Goal: Task Accomplishment & Management: Manage account settings

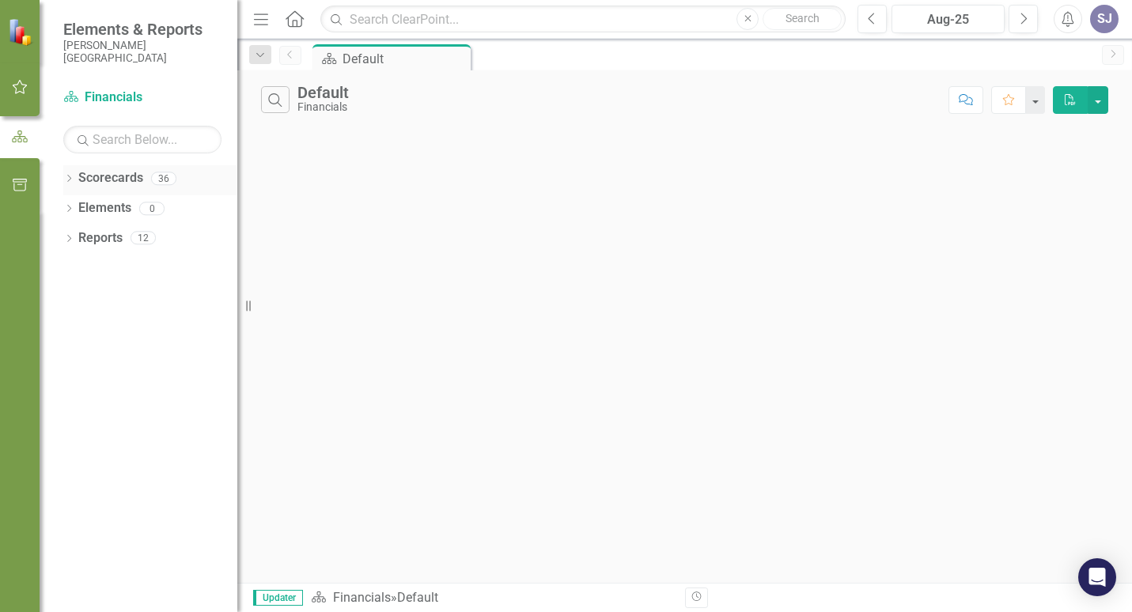
click at [104, 179] on link "Scorecards" at bounding box center [110, 178] width 65 height 18
click at [69, 176] on icon at bounding box center [69, 178] width 4 height 7
click at [103, 211] on link "Financials" at bounding box center [162, 208] width 150 height 18
click at [17, 79] on button "button" at bounding box center [20, 87] width 36 height 33
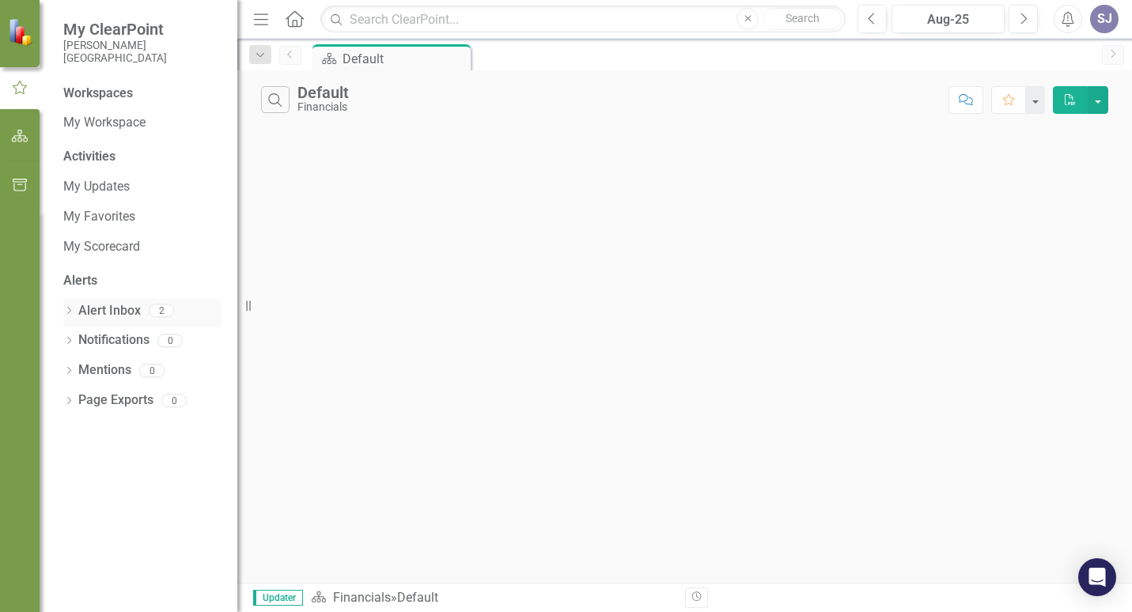
click at [119, 309] on link "Alert Inbox" at bounding box center [109, 311] width 62 height 18
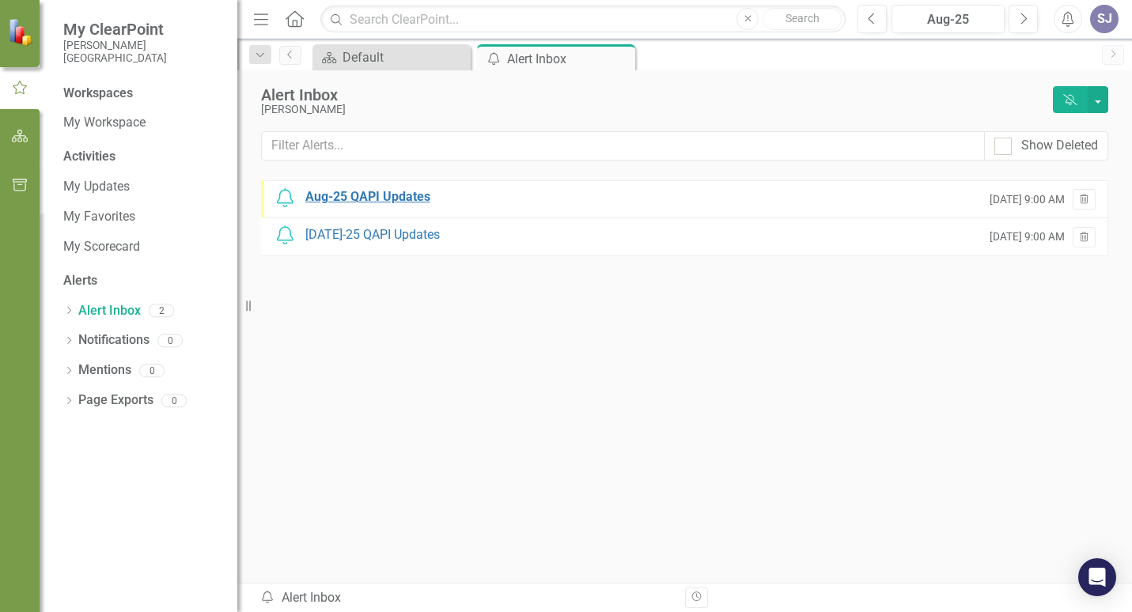
click at [396, 195] on div "Aug-25 QAPI Updates" at bounding box center [367, 197] width 125 height 18
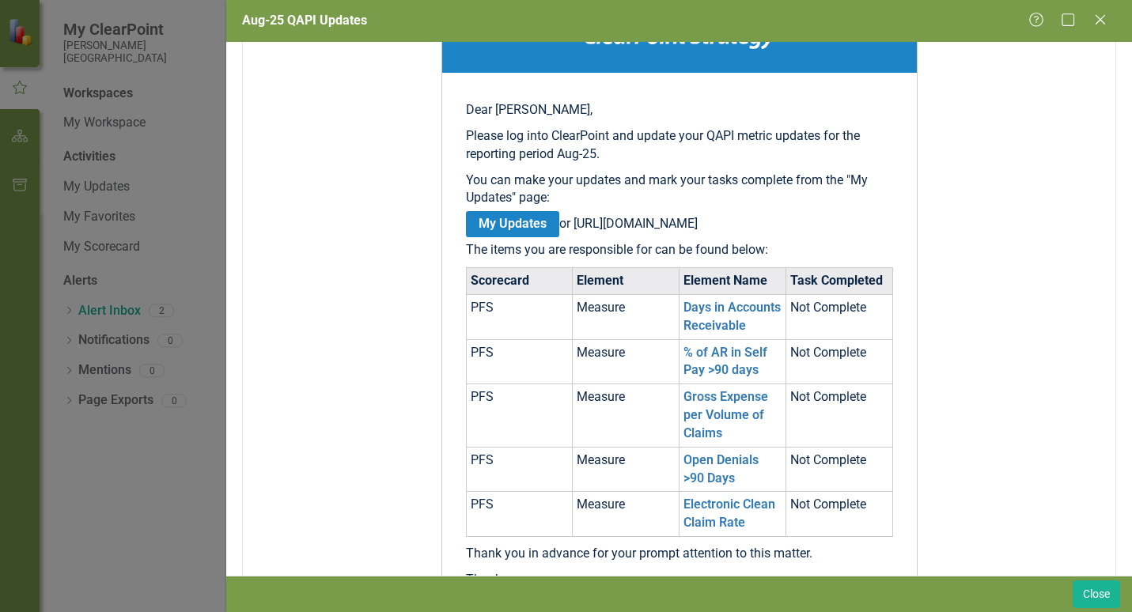
scroll to position [237, 0]
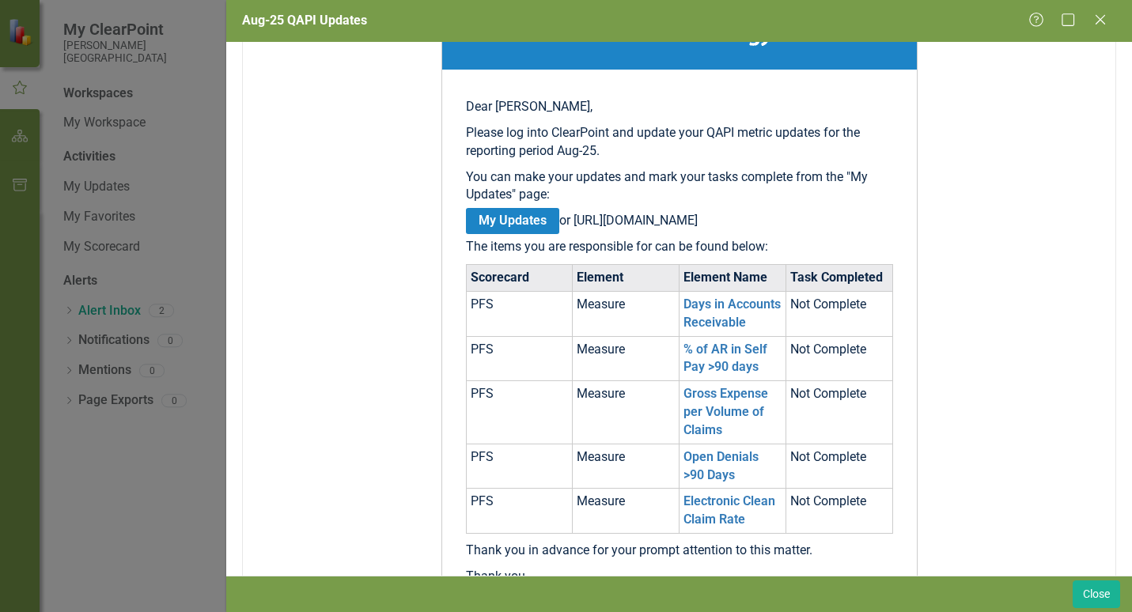
click at [504, 217] on link "My Updates" at bounding box center [512, 221] width 93 height 26
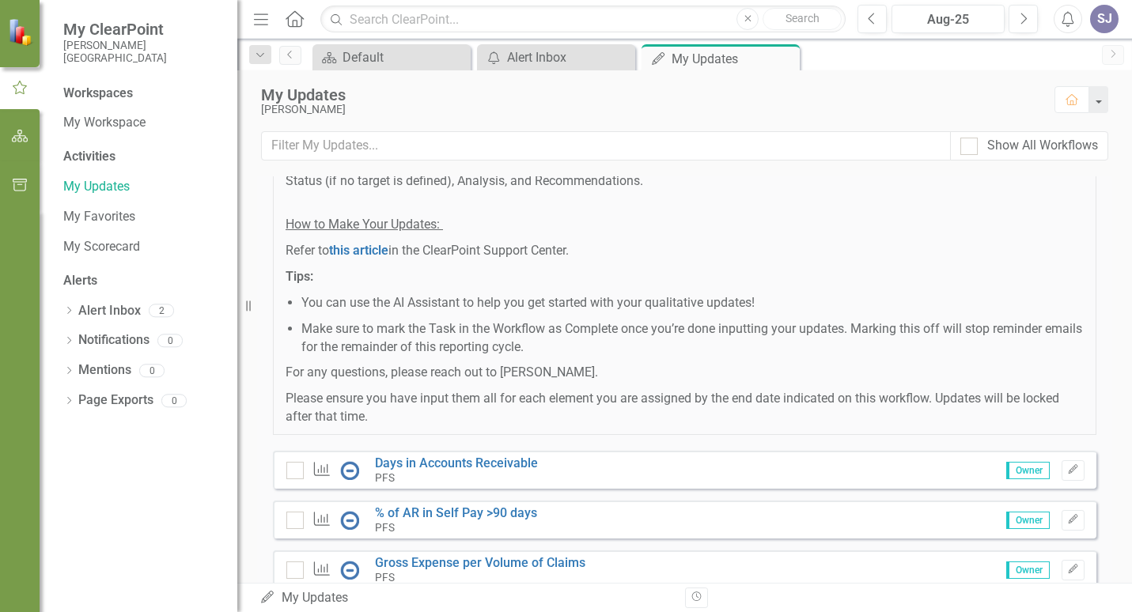
scroll to position [237, 0]
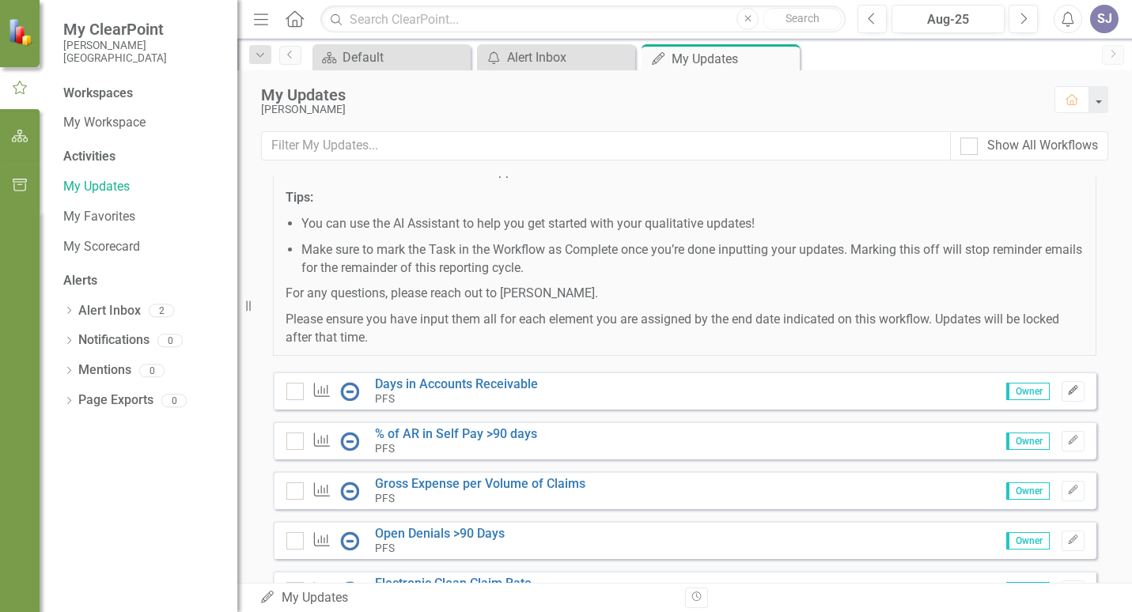
click at [1067, 390] on icon "Edit" at bounding box center [1073, 390] width 12 height 9
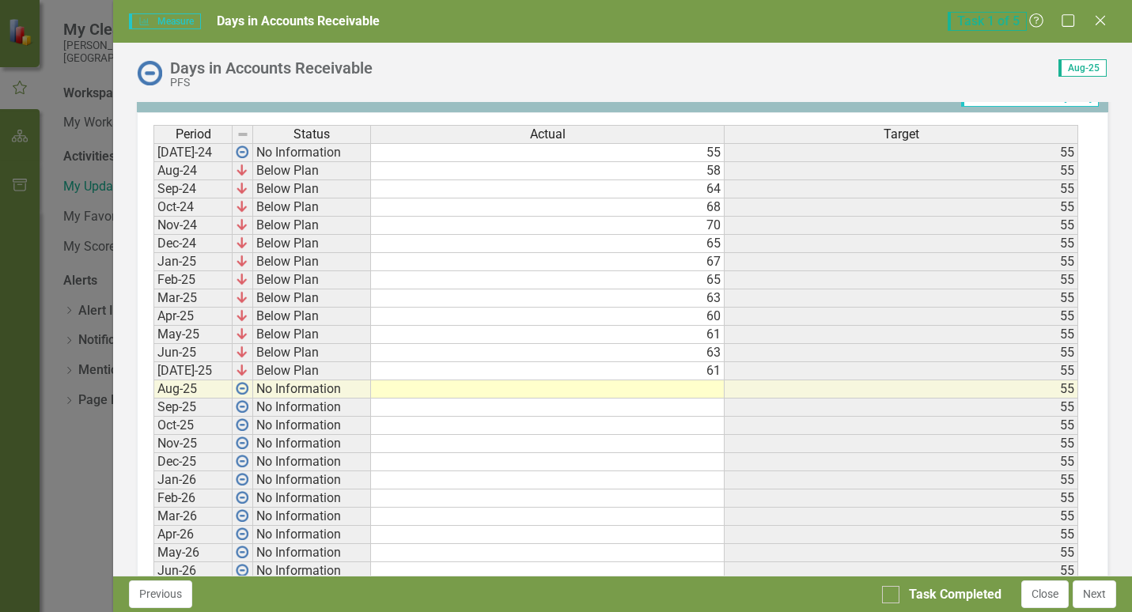
scroll to position [704, 0]
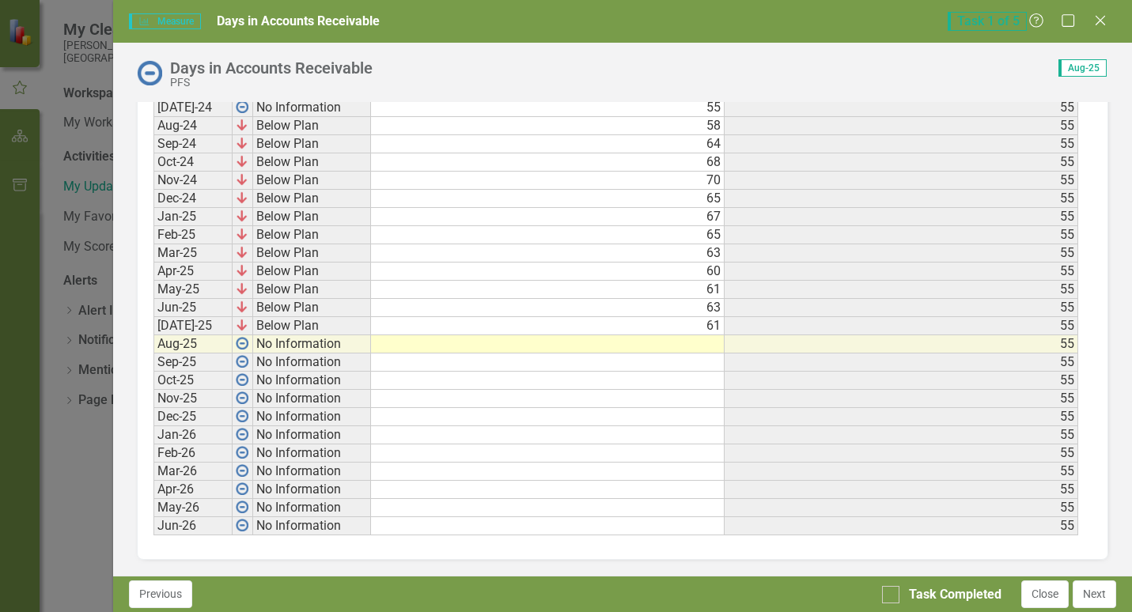
click at [711, 349] on td at bounding box center [547, 344] width 353 height 18
click at [707, 342] on td at bounding box center [547, 344] width 353 height 18
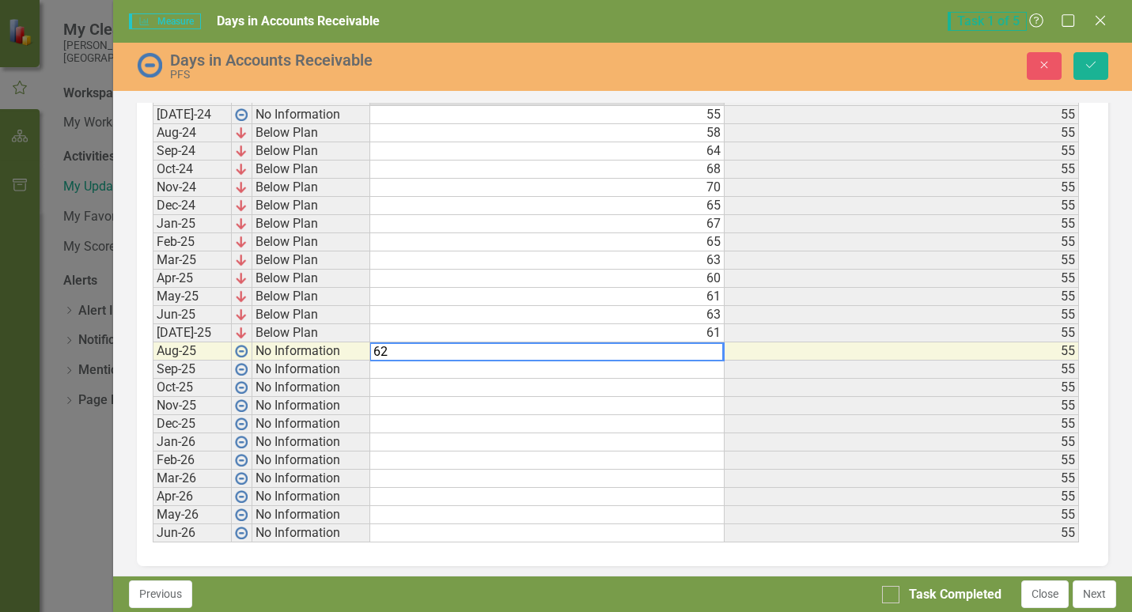
scroll to position [710, 0]
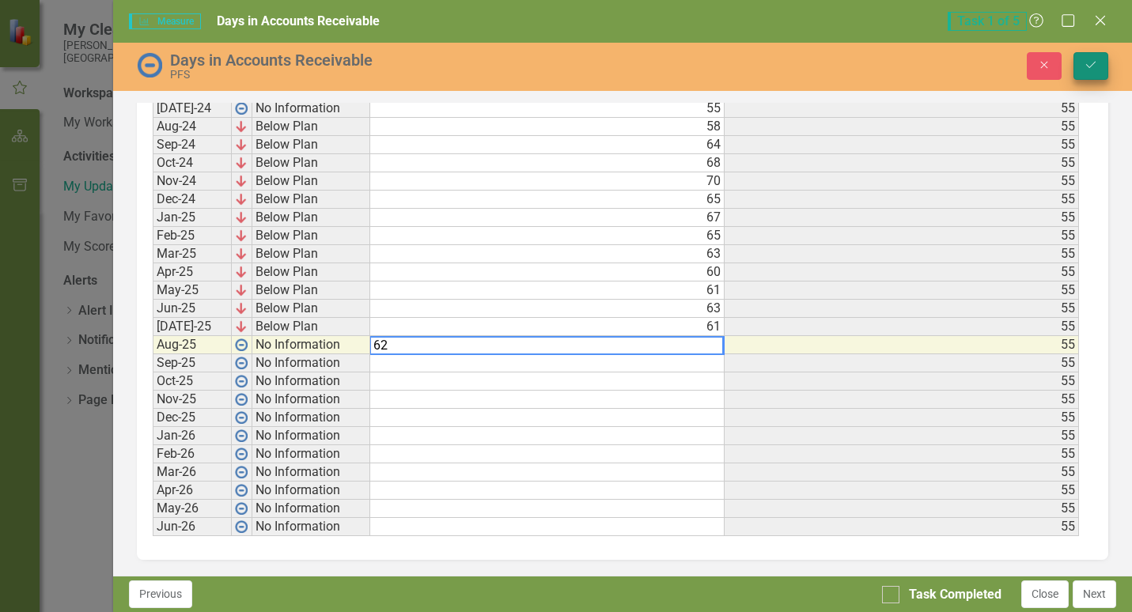
type textarea "62"
click at [1090, 62] on icon "Save" at bounding box center [1090, 64] width 14 height 11
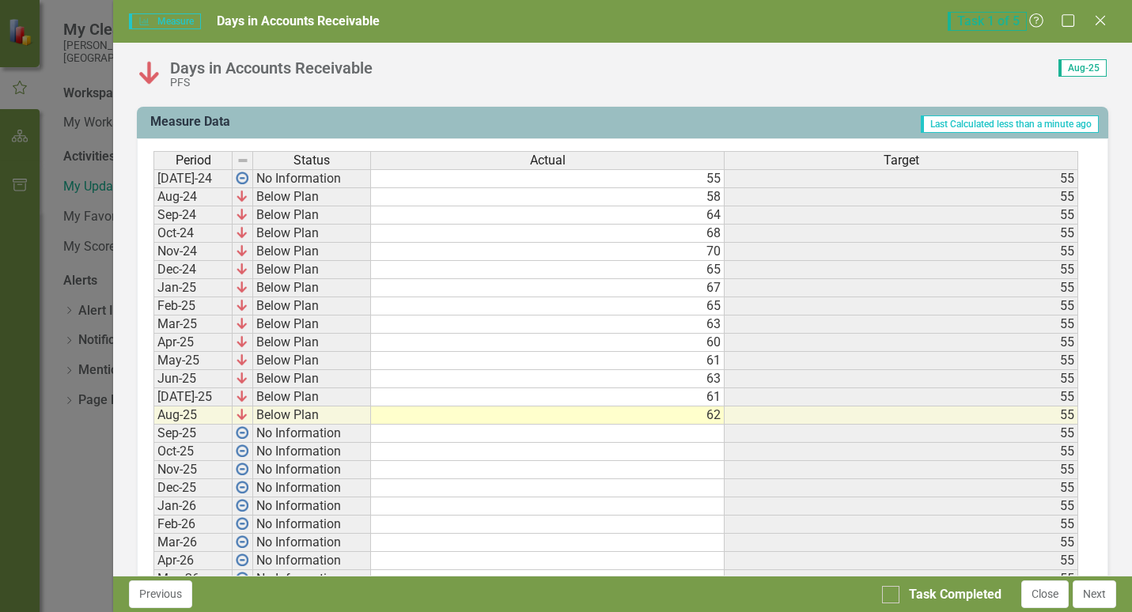
scroll to position [704, 0]
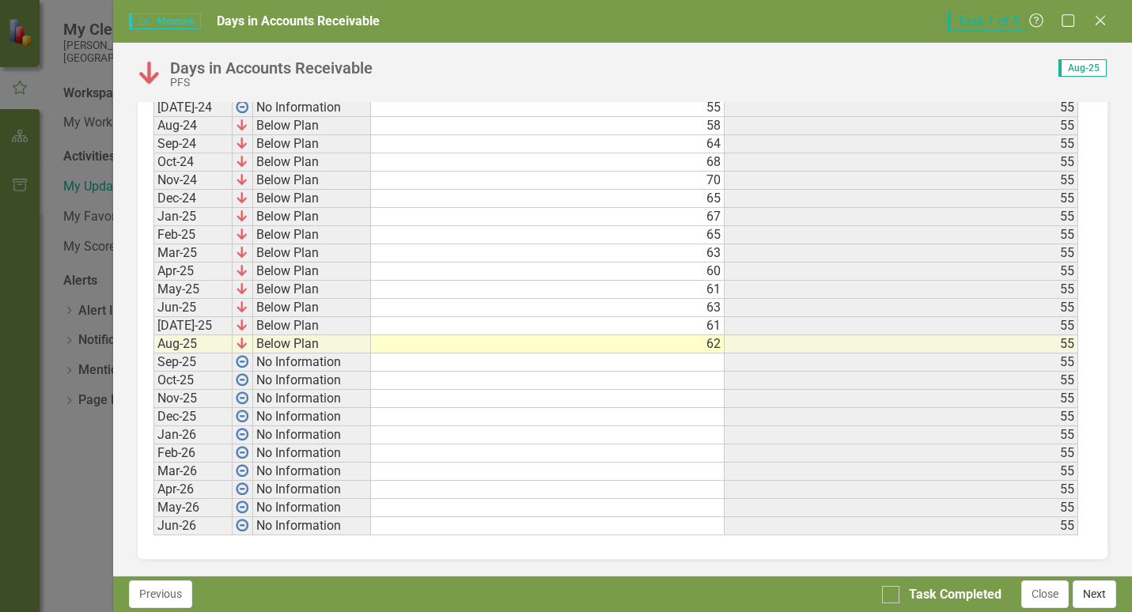
click at [1105, 599] on button "Next" at bounding box center [1093, 594] width 43 height 28
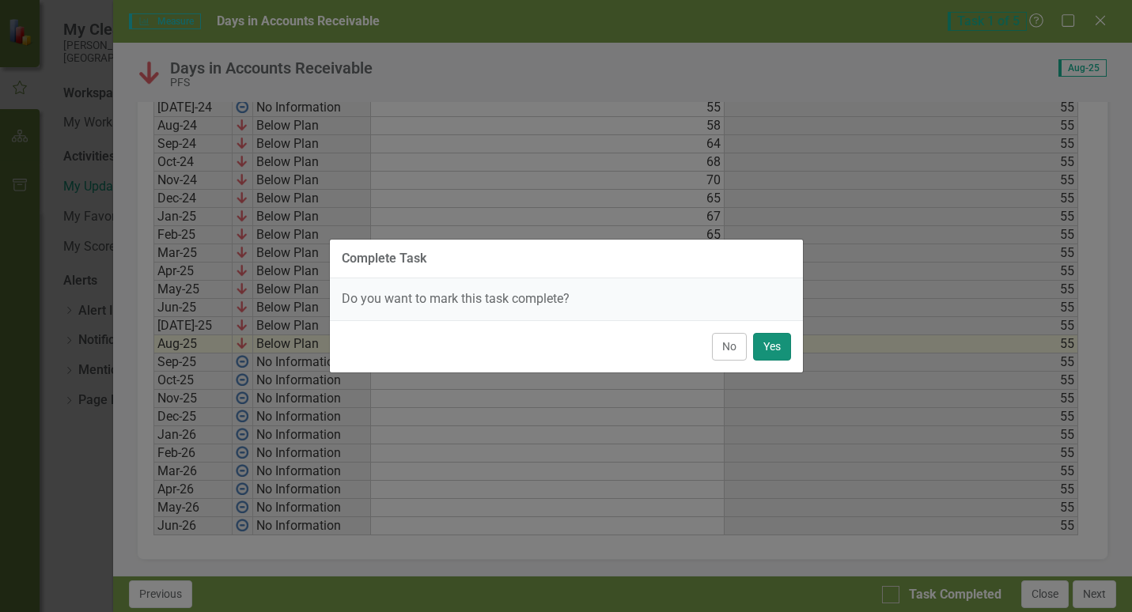
click at [774, 353] on button "Yes" at bounding box center [772, 347] width 38 height 28
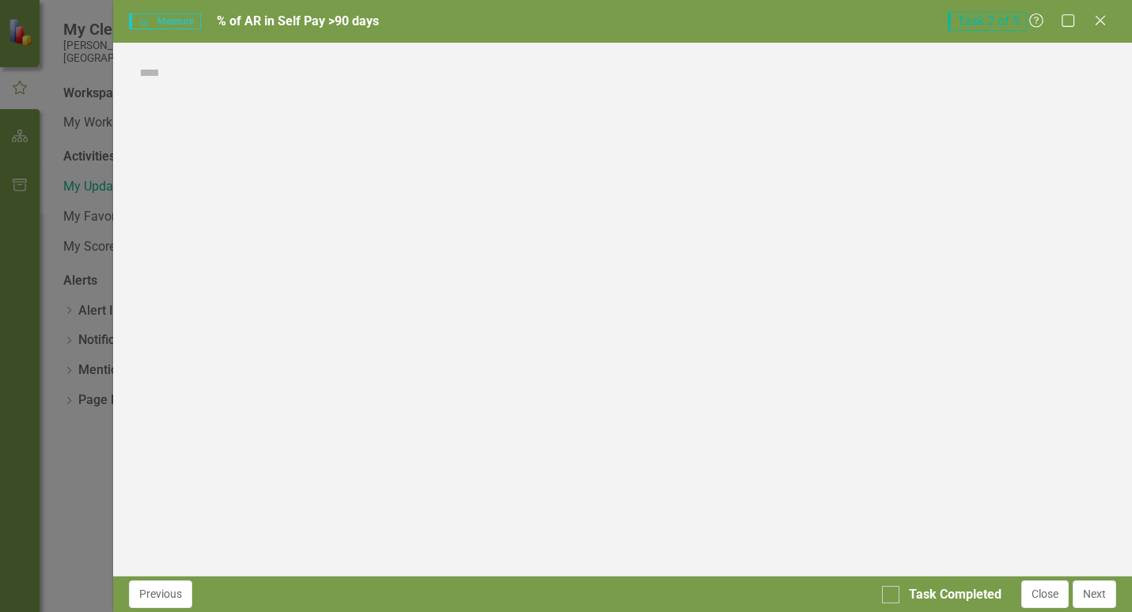
checkbox input "true"
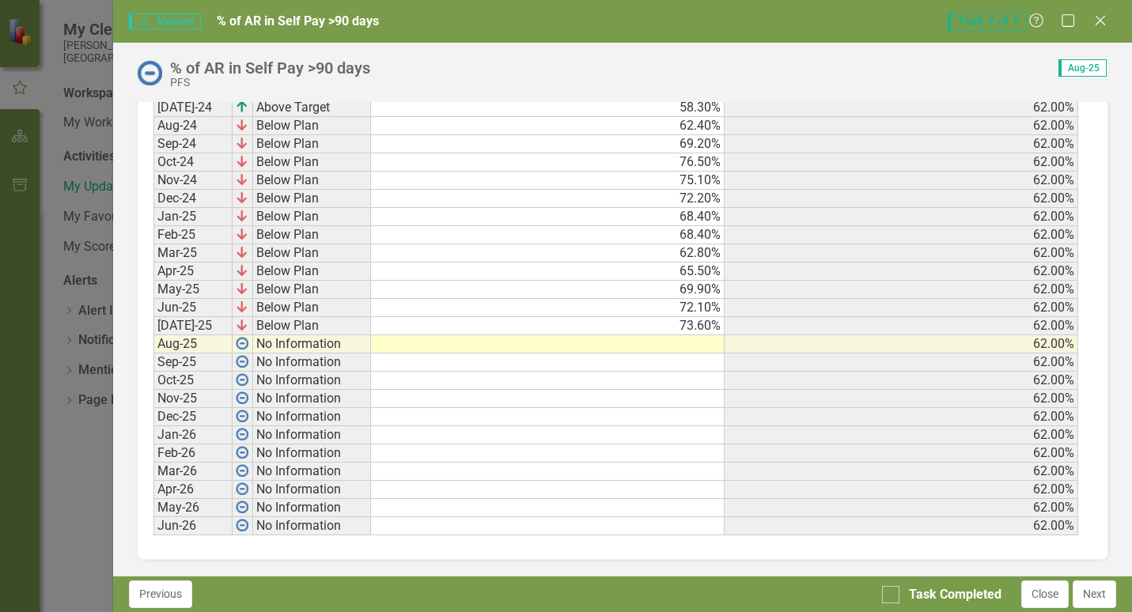
click at [688, 346] on td at bounding box center [547, 344] width 353 height 18
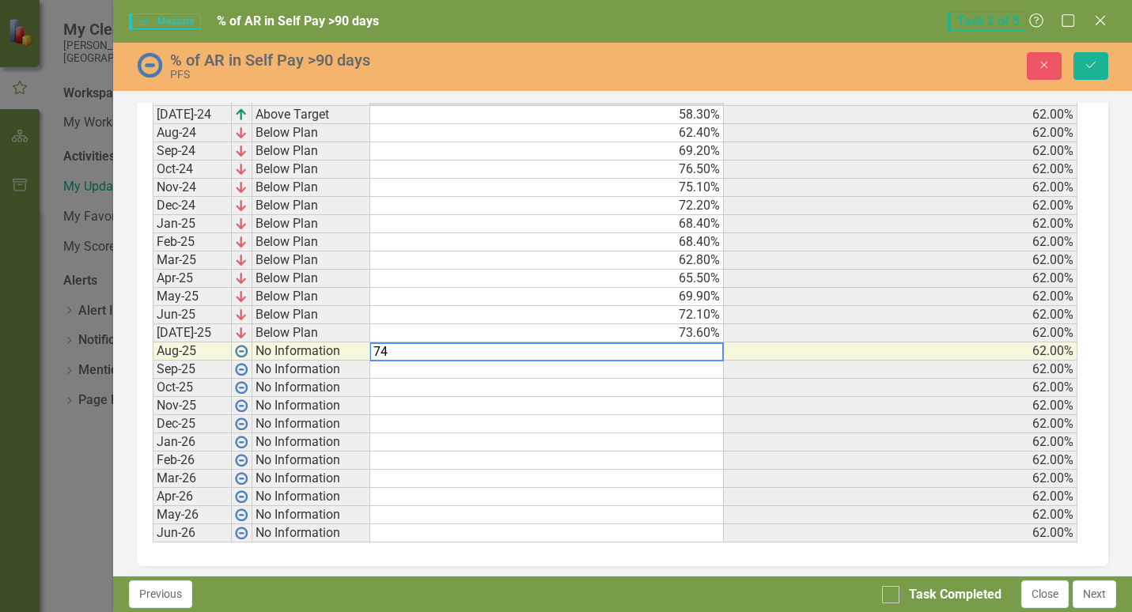
scroll to position [710, 0]
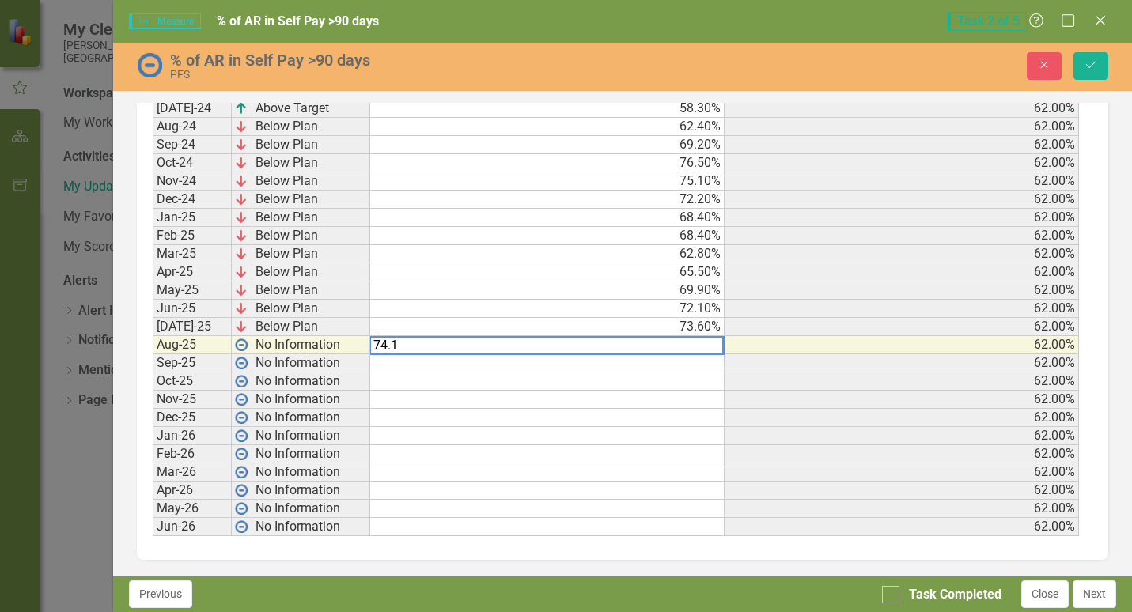
type textarea "74.1"
click at [1086, 59] on icon "Save" at bounding box center [1090, 64] width 14 height 11
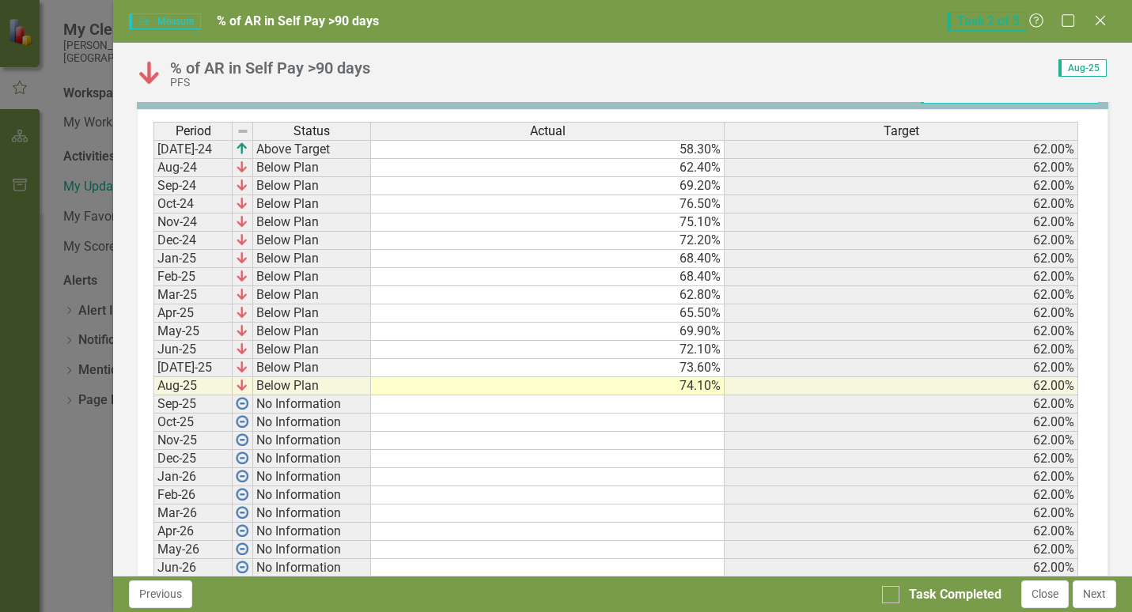
scroll to position [704, 0]
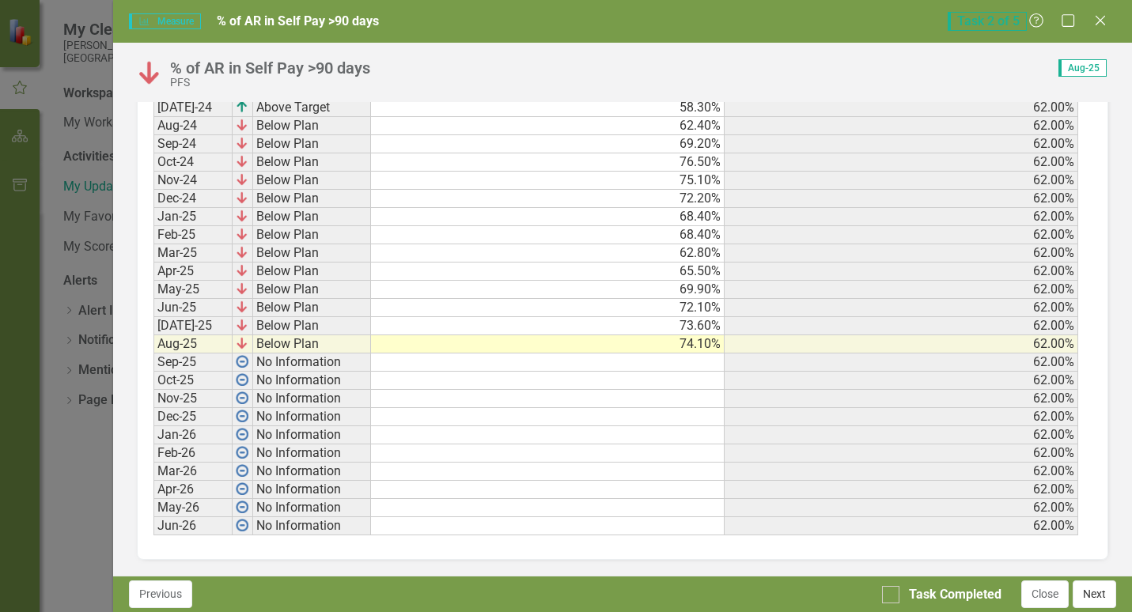
click at [1096, 598] on button "Next" at bounding box center [1093, 594] width 43 height 28
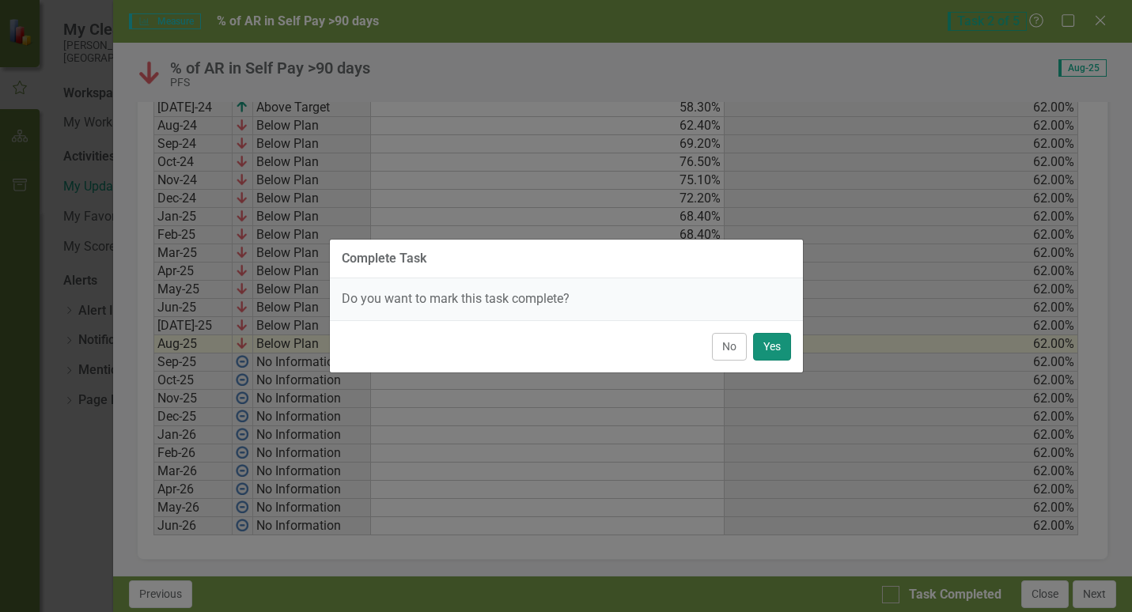
click at [766, 350] on button "Yes" at bounding box center [772, 347] width 38 height 28
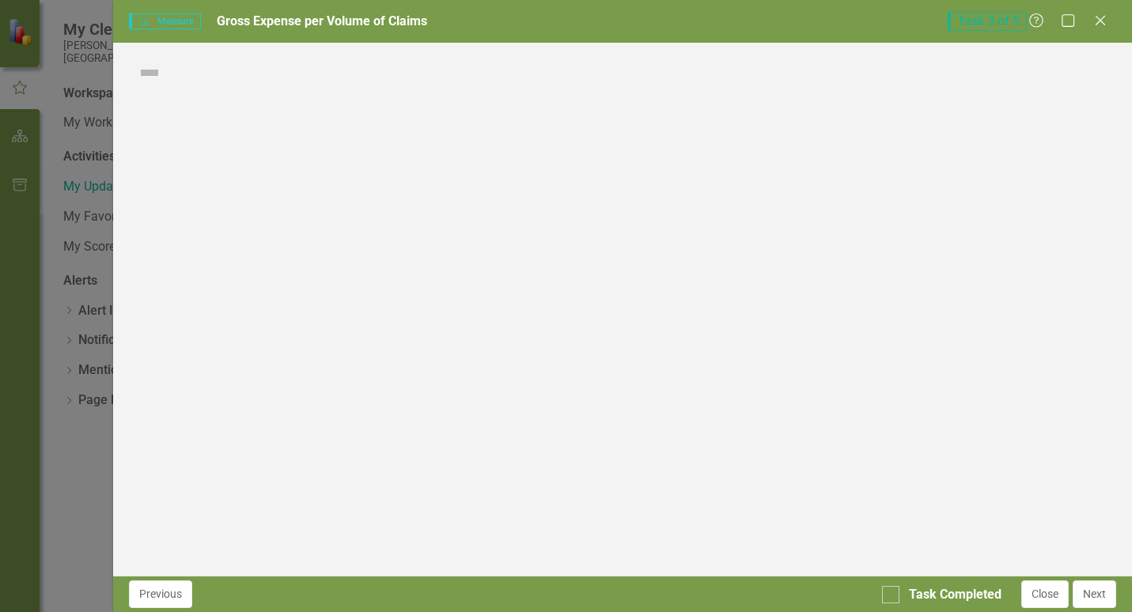
checkbox input "true"
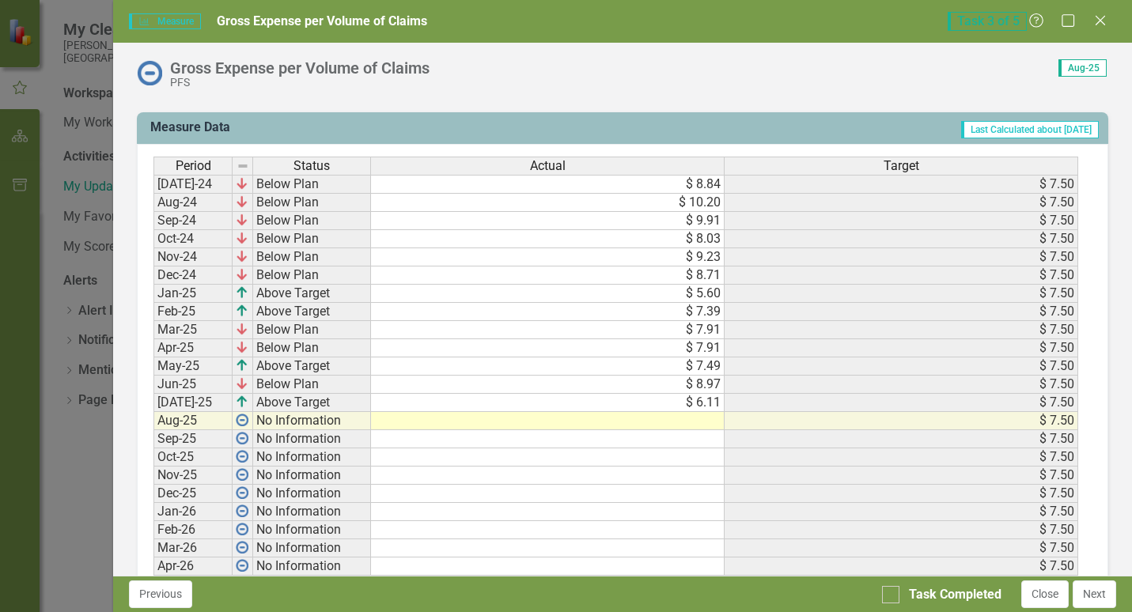
scroll to position [633, 0]
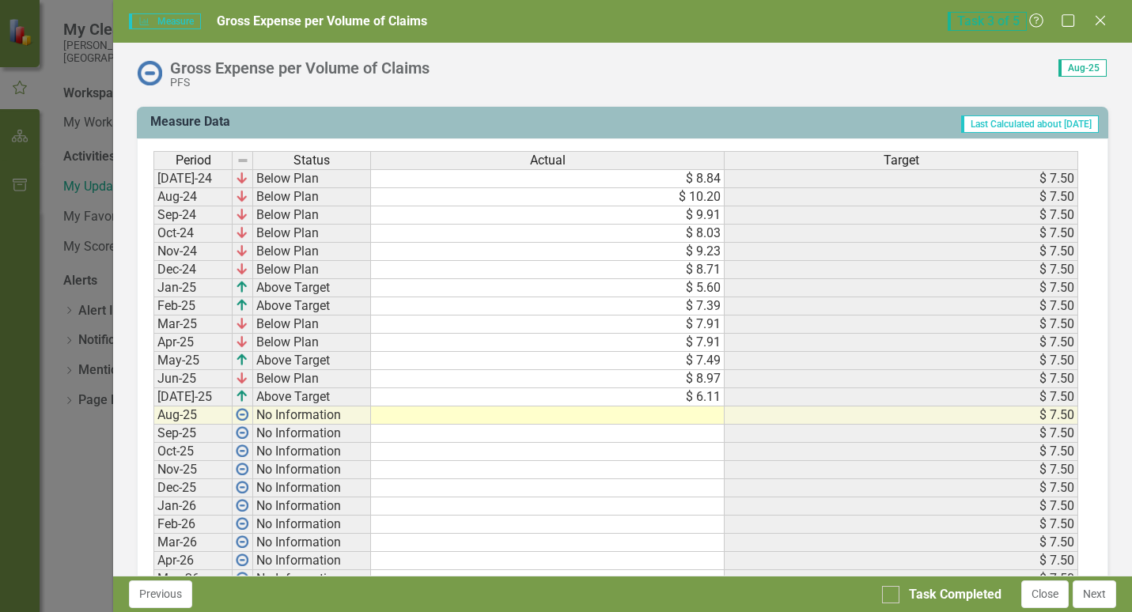
click at [702, 411] on td at bounding box center [547, 415] width 353 height 18
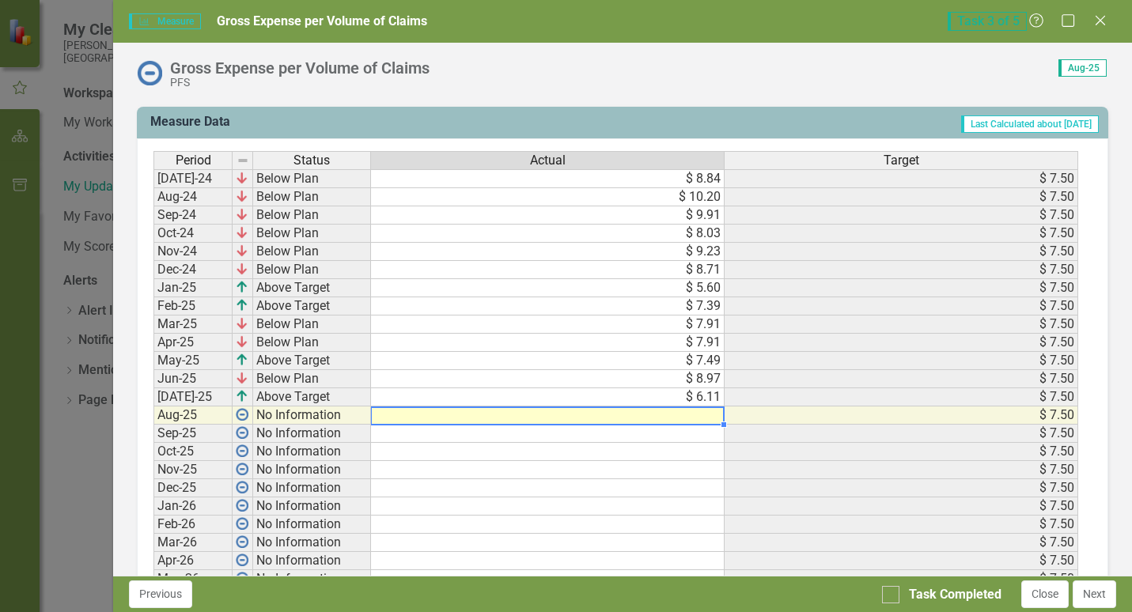
click at [686, 411] on td at bounding box center [547, 415] width 353 height 18
click at [659, 414] on td at bounding box center [547, 415] width 353 height 18
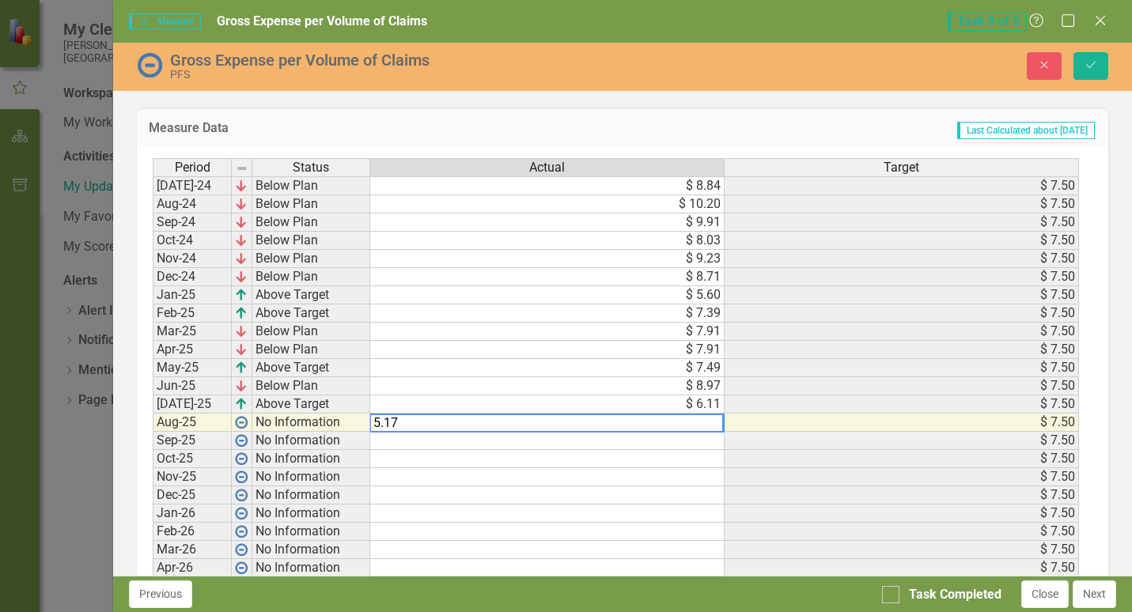
type textarea "5.17"
click at [557, 444] on td at bounding box center [547, 441] width 354 height 18
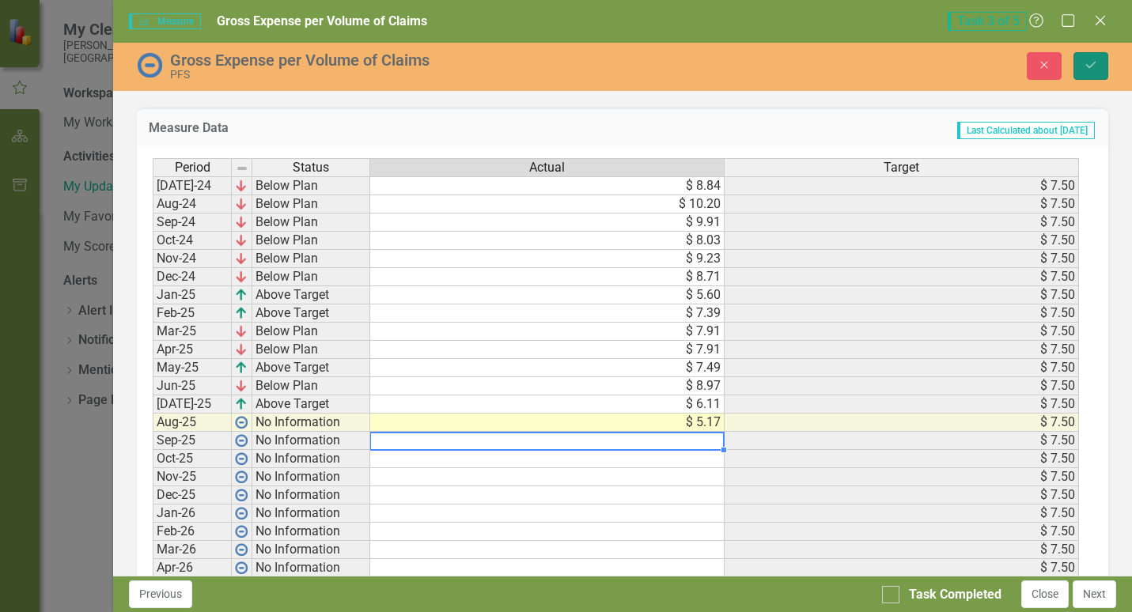
click at [1090, 66] on icon "Save" at bounding box center [1090, 64] width 14 height 11
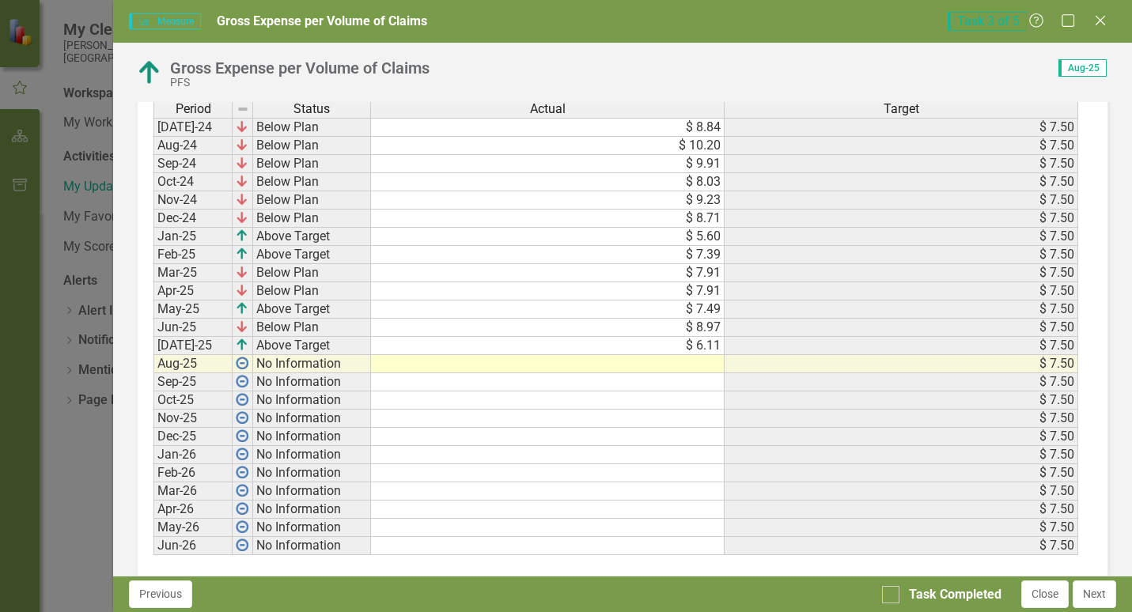
scroll to position [704, 0]
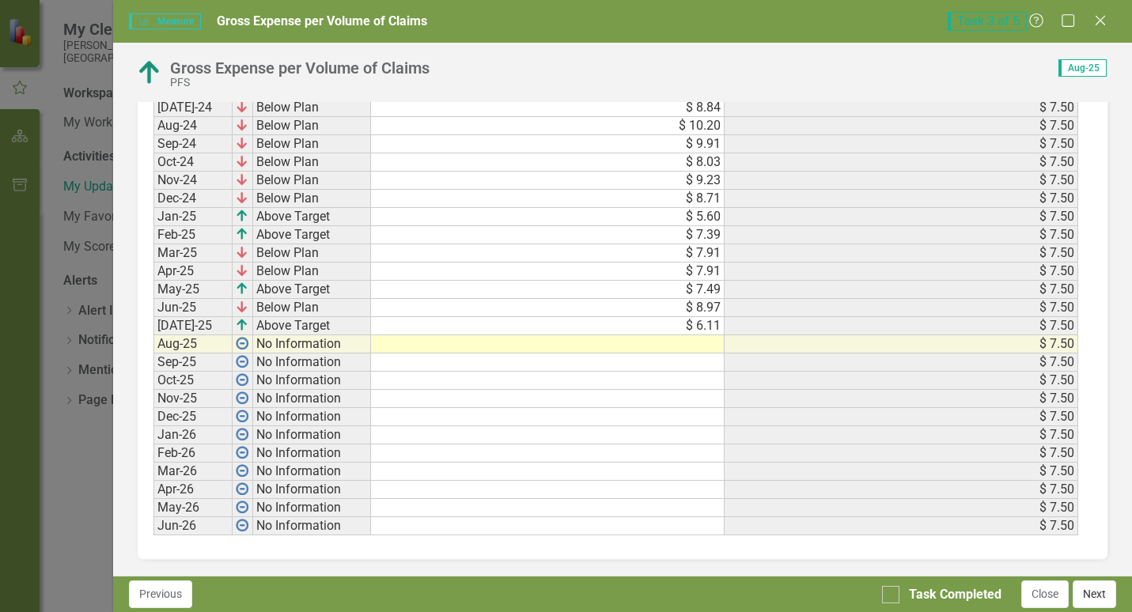
click at [1091, 591] on button "Next" at bounding box center [1093, 594] width 43 height 28
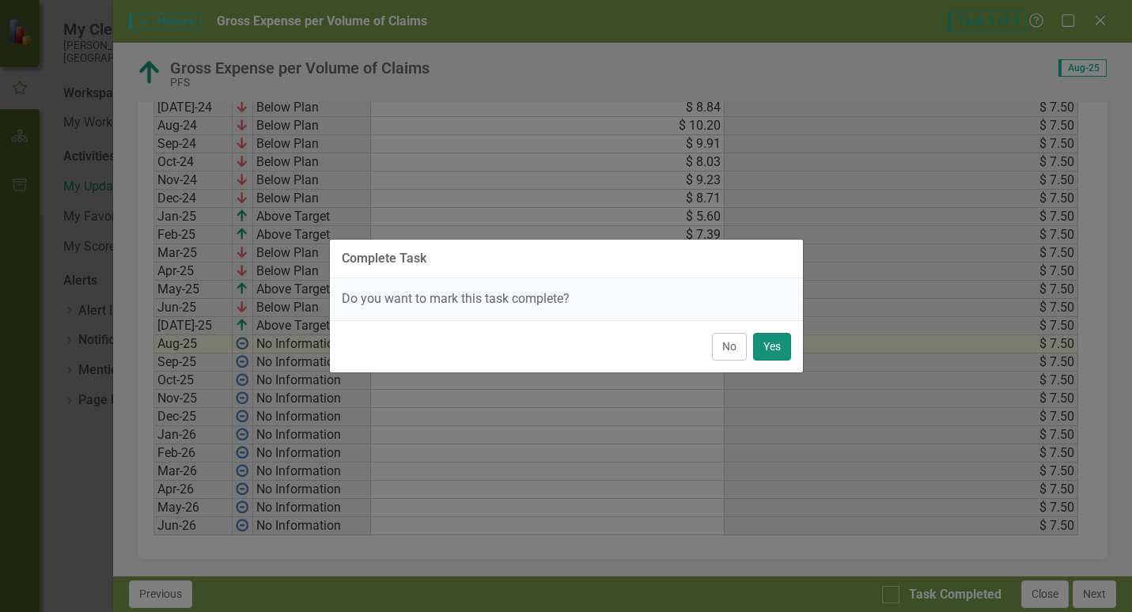
click at [765, 349] on button "Yes" at bounding box center [772, 347] width 38 height 28
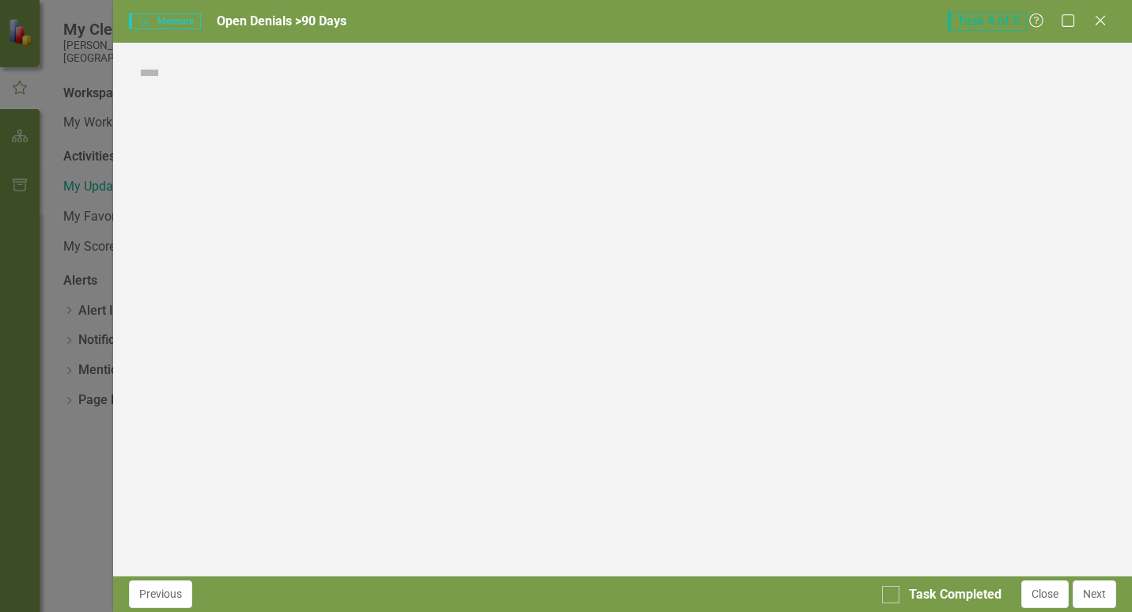
checkbox input "true"
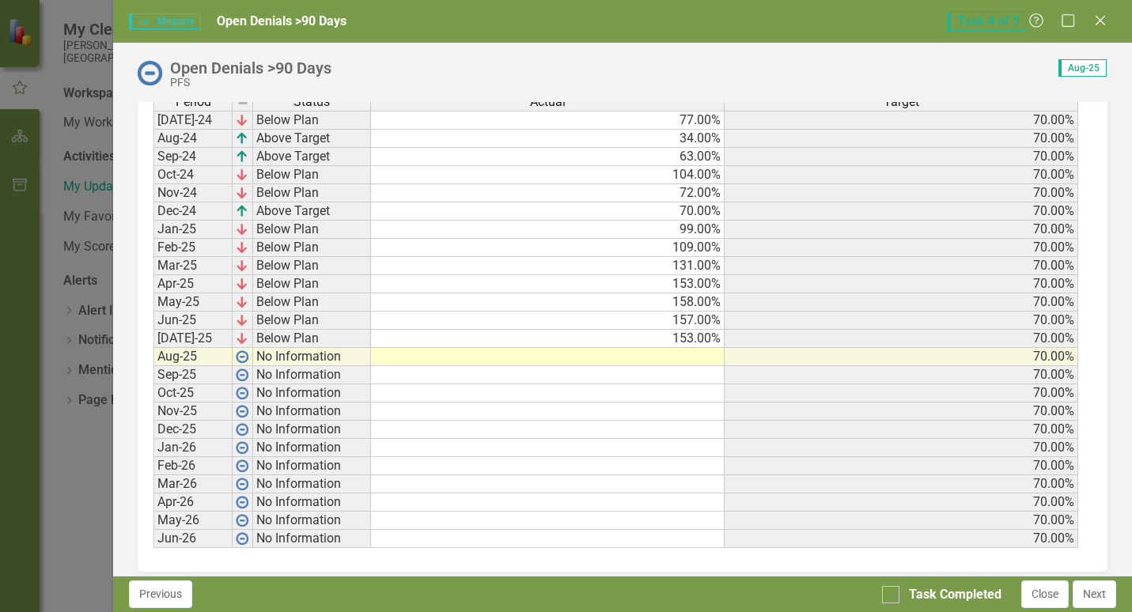
scroll to position [702, 0]
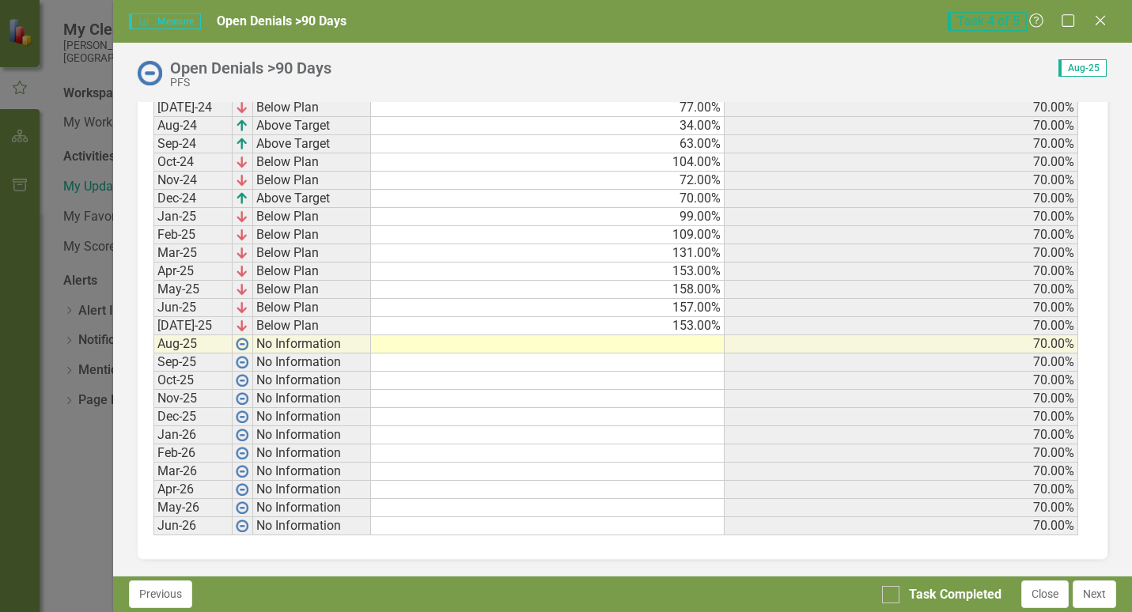
click at [670, 345] on td at bounding box center [547, 344] width 353 height 18
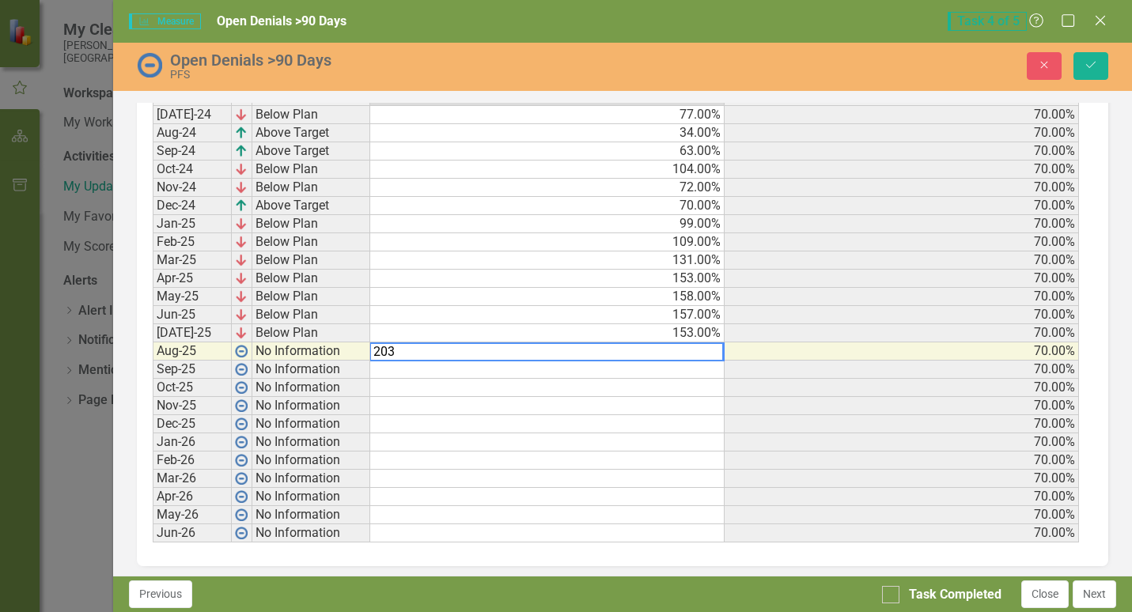
scroll to position [708, 0]
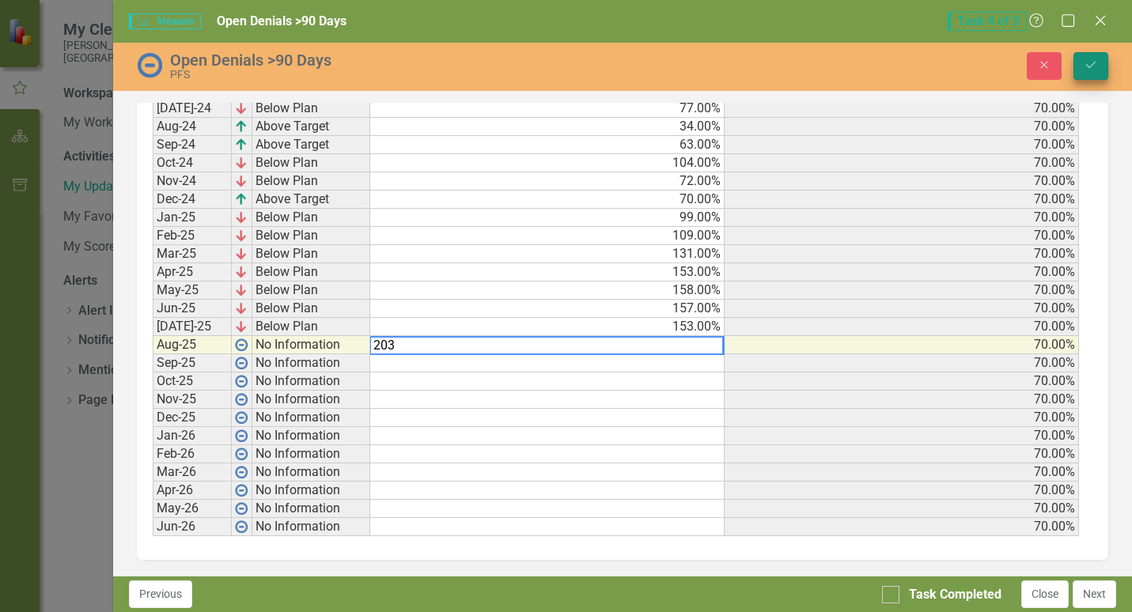
type textarea "203"
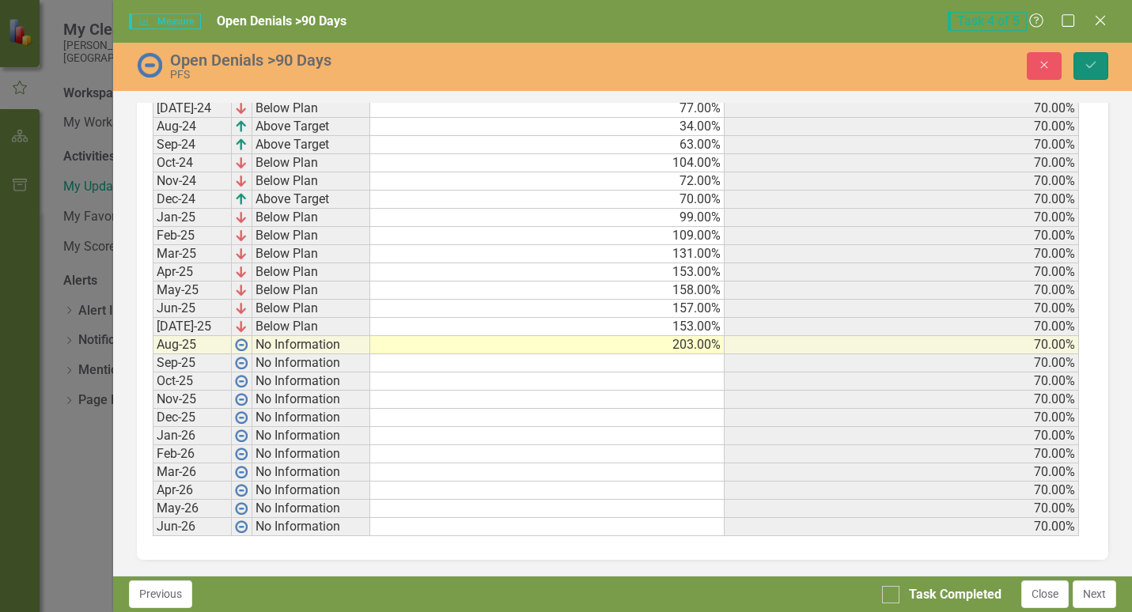
click at [1094, 62] on icon "Save" at bounding box center [1090, 64] width 14 height 11
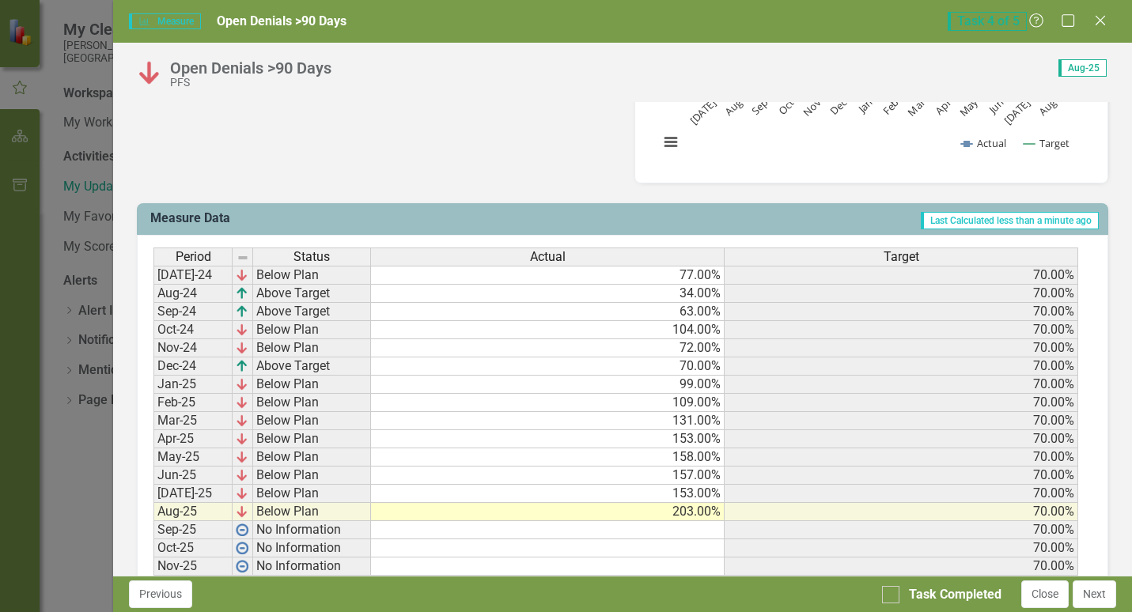
scroll to position [633, 0]
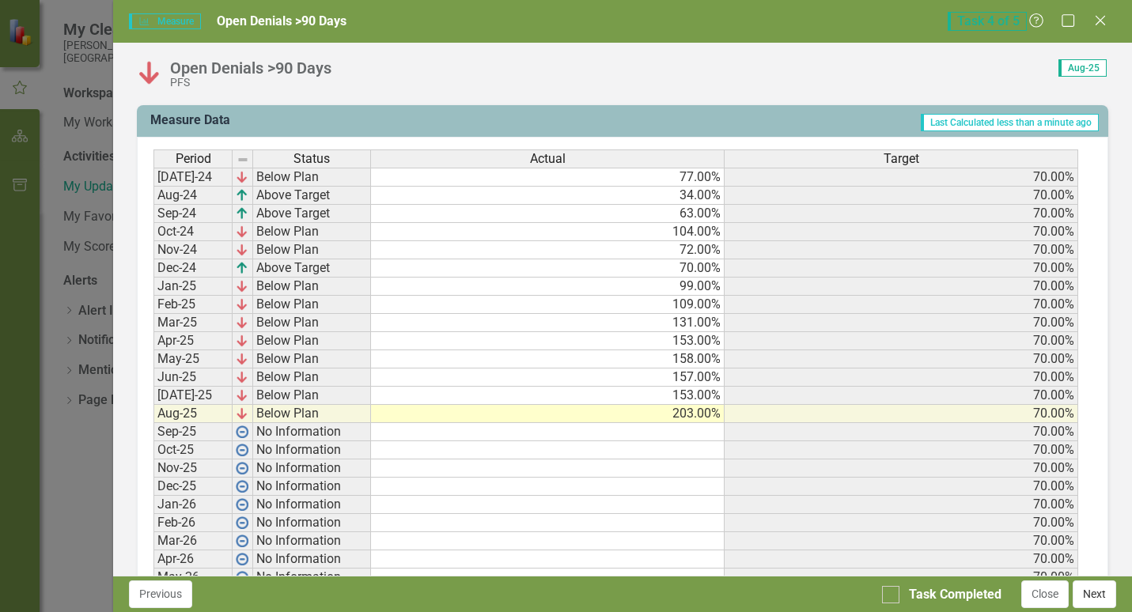
click at [1100, 598] on button "Next" at bounding box center [1093, 594] width 43 height 28
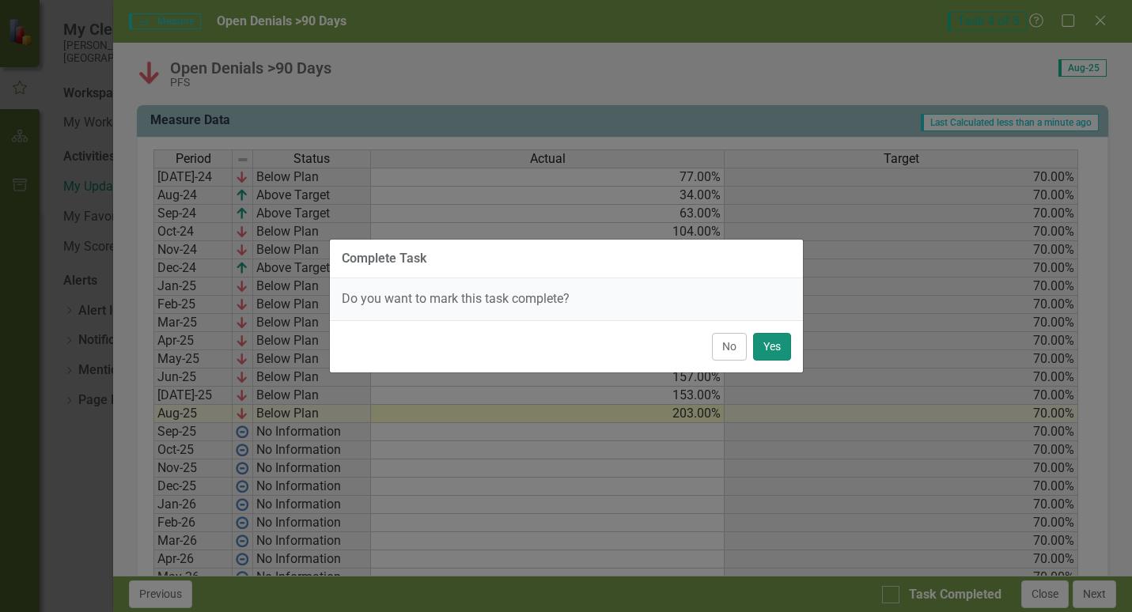
click at [771, 341] on button "Yes" at bounding box center [772, 347] width 38 height 28
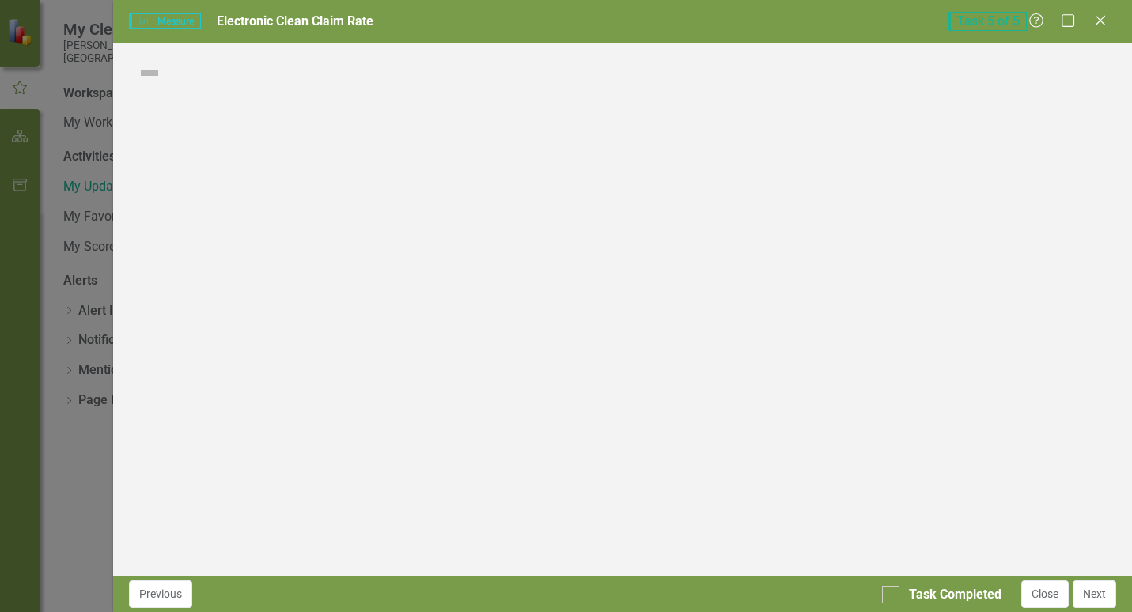
checkbox input "true"
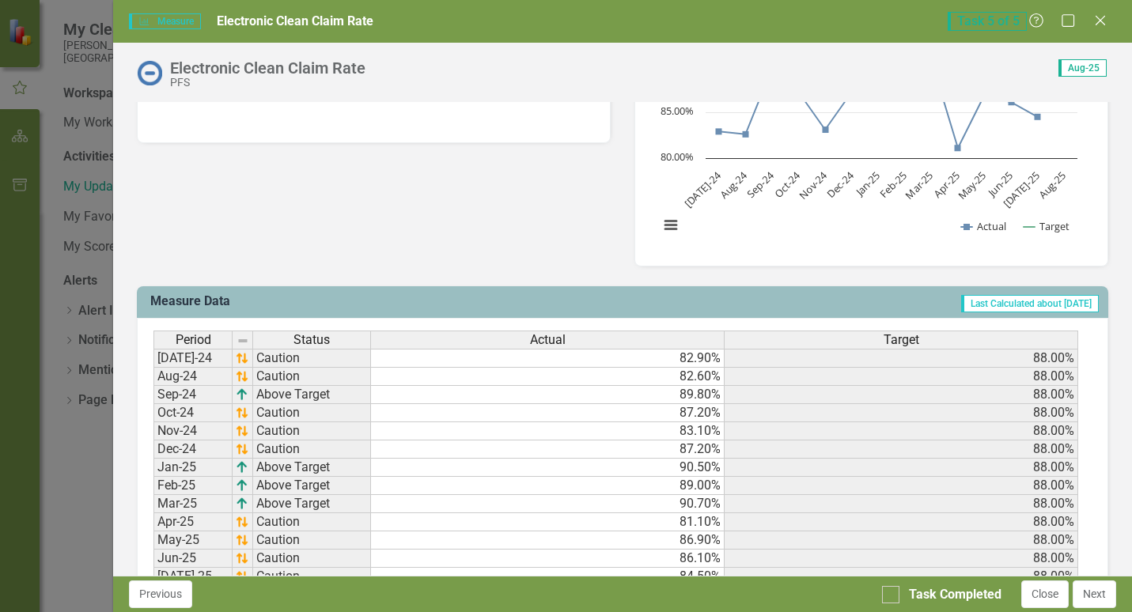
scroll to position [554, 0]
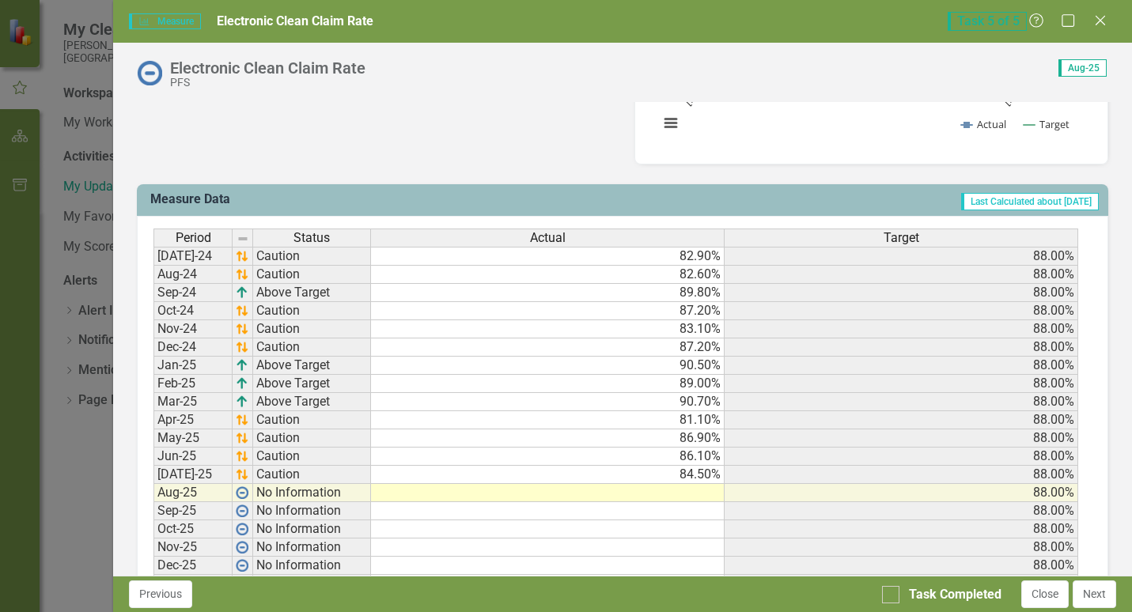
click at [683, 494] on td at bounding box center [547, 493] width 353 height 18
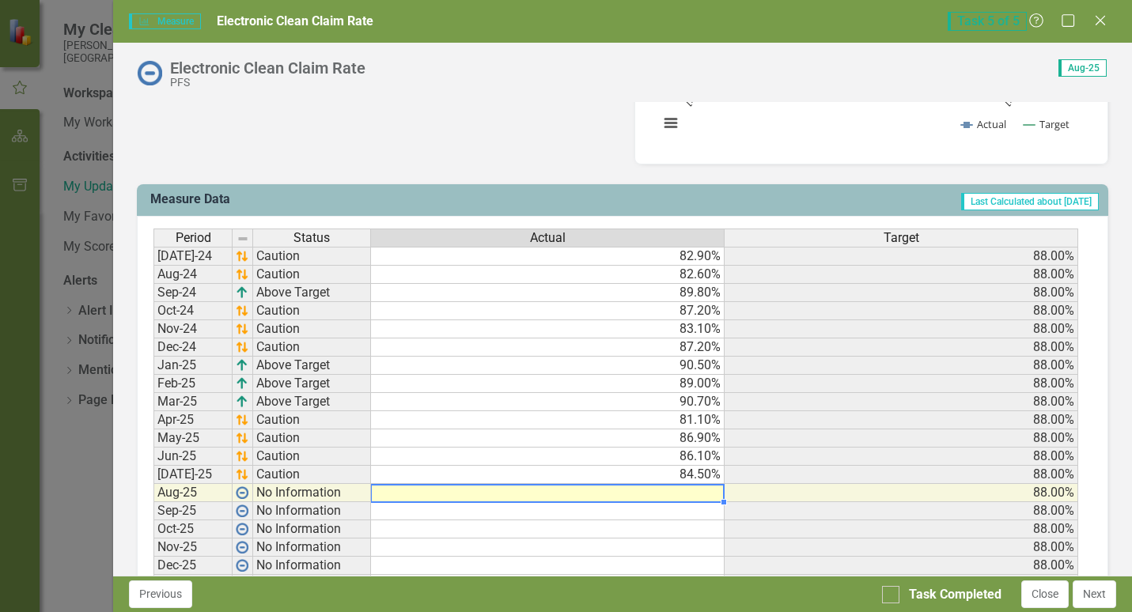
click at [683, 494] on td at bounding box center [547, 493] width 353 height 18
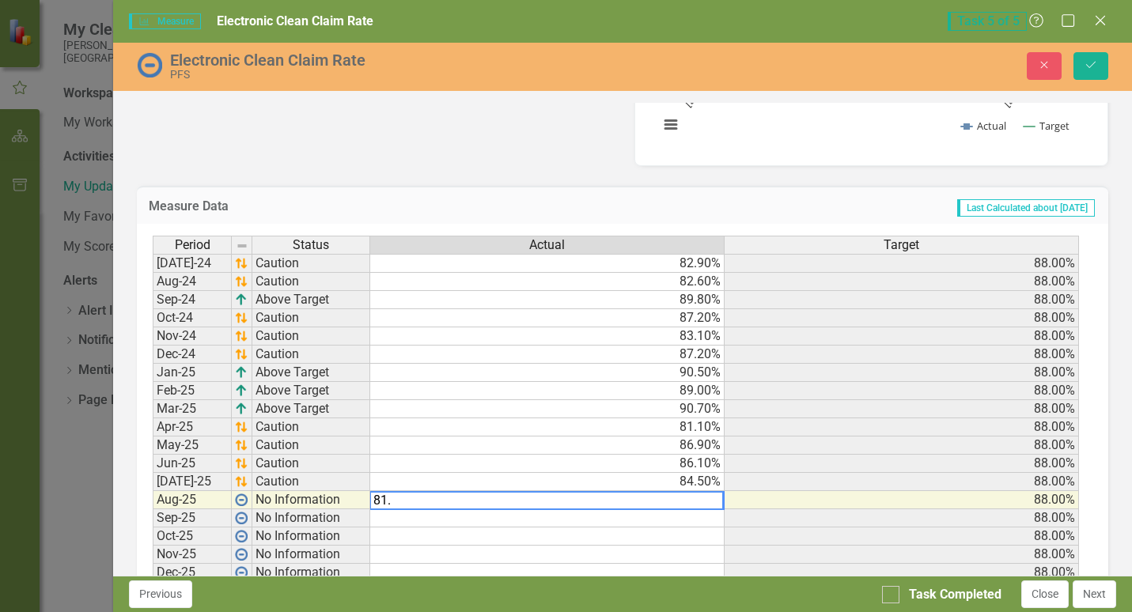
type textarea "81.6"
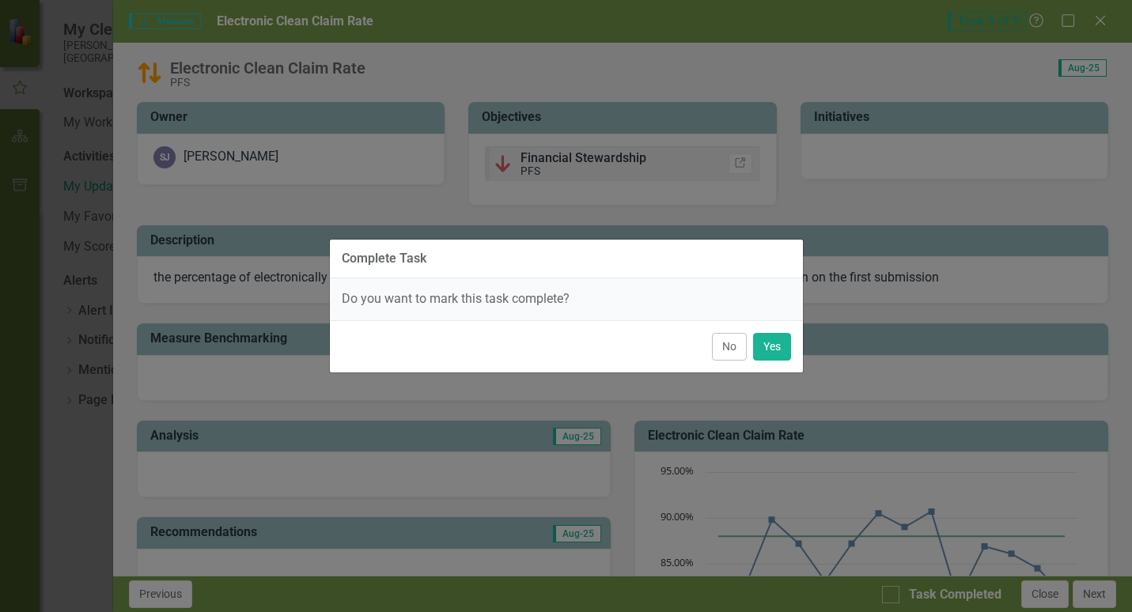
scroll to position [316, 0]
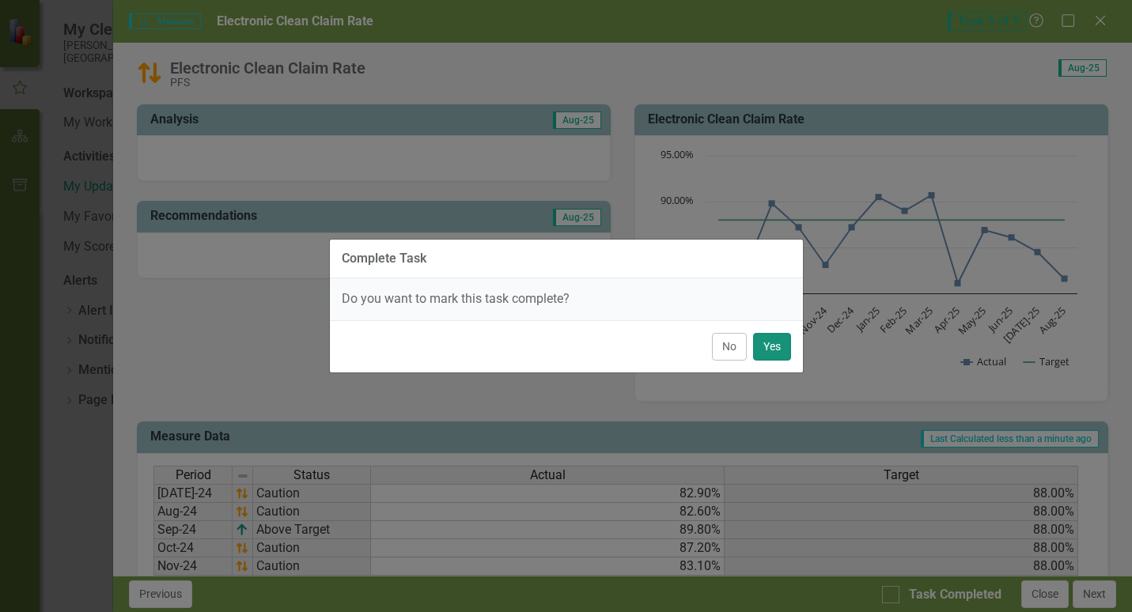
click at [772, 349] on button "Yes" at bounding box center [772, 347] width 38 height 28
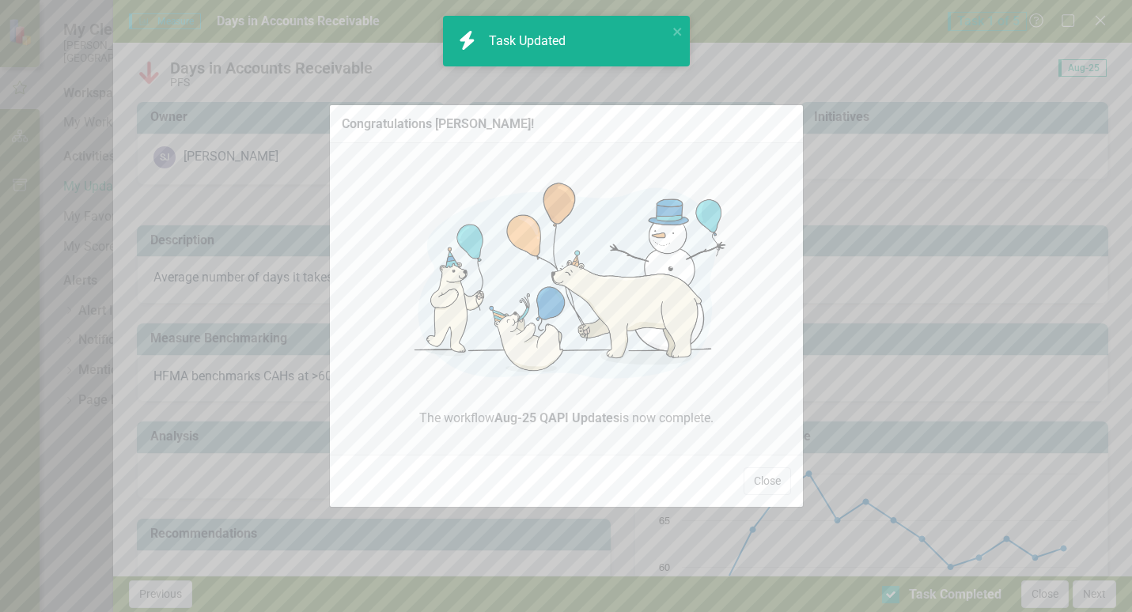
checkbox input "true"
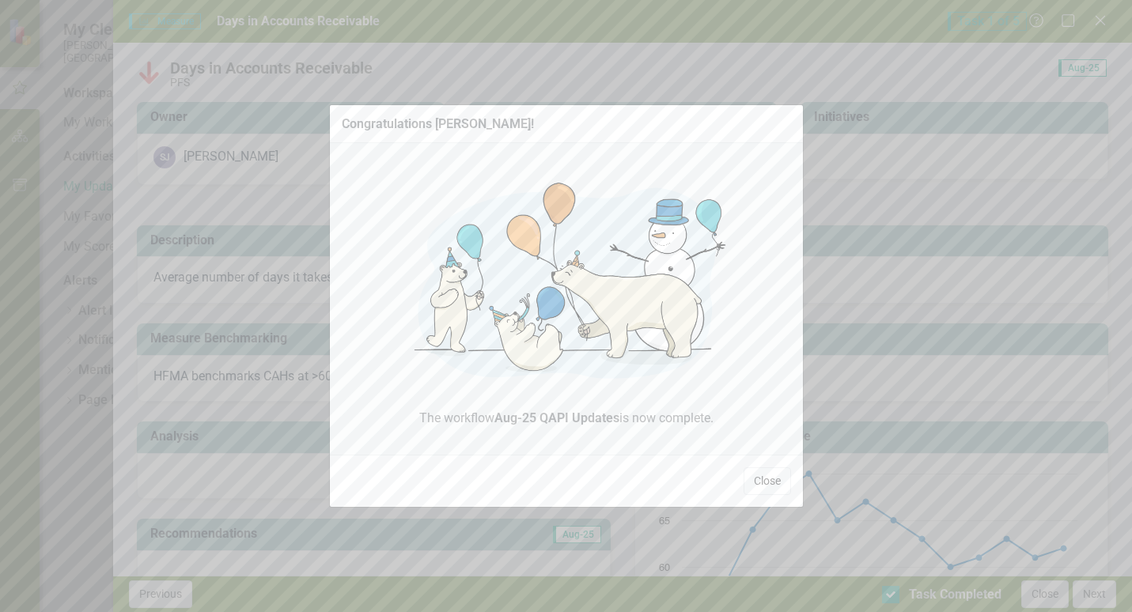
click at [754, 481] on button "Close" at bounding box center [766, 481] width 47 height 28
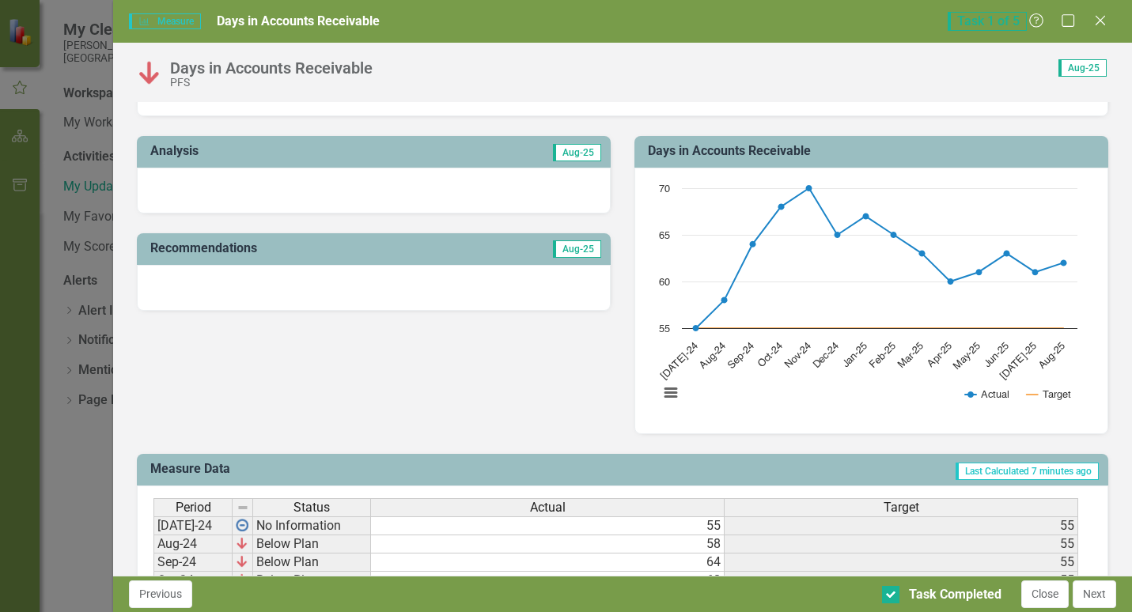
scroll to position [0, 0]
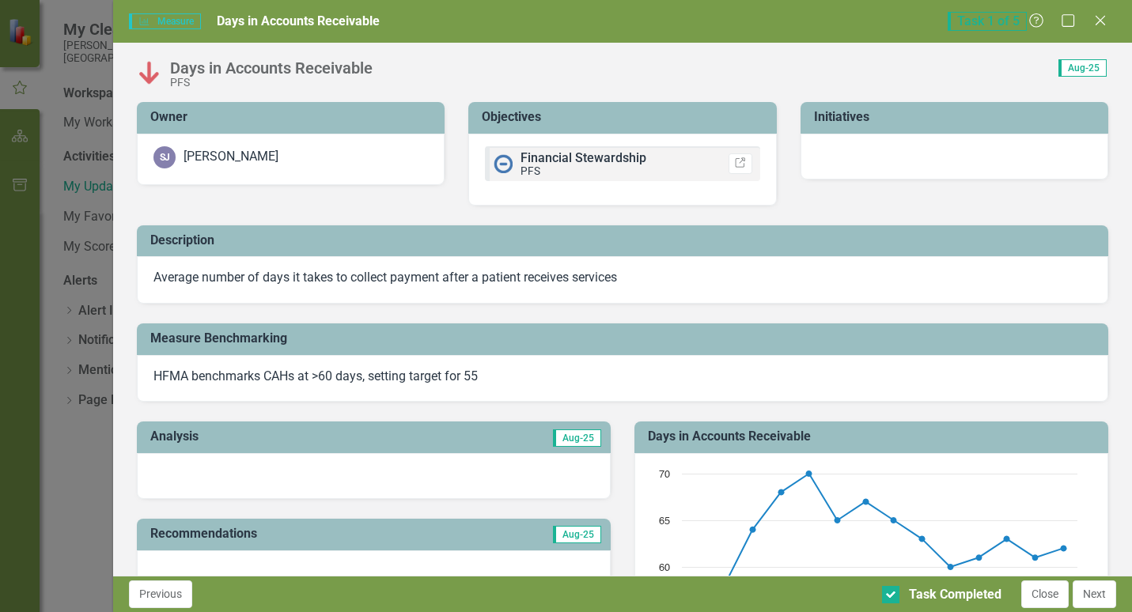
drag, startPoint x: 1096, startPoint y: 18, endPoint x: 655, endPoint y: 239, distance: 493.3
click at [1096, 18] on icon "Close" at bounding box center [1100, 20] width 16 height 13
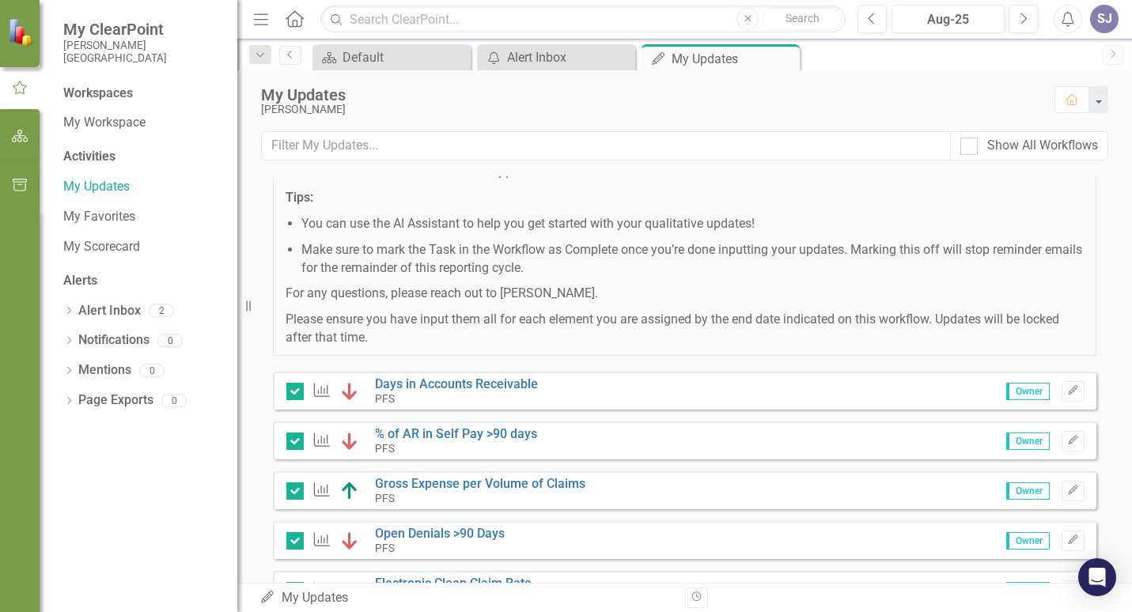
scroll to position [311, 0]
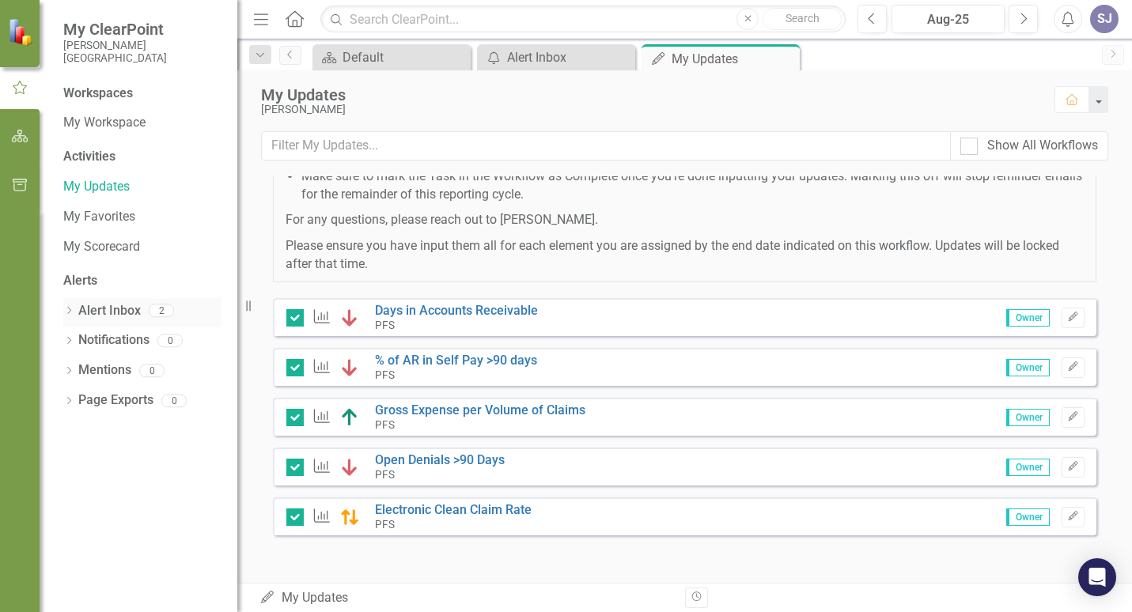
click at [115, 306] on link "Alert Inbox" at bounding box center [109, 311] width 62 height 18
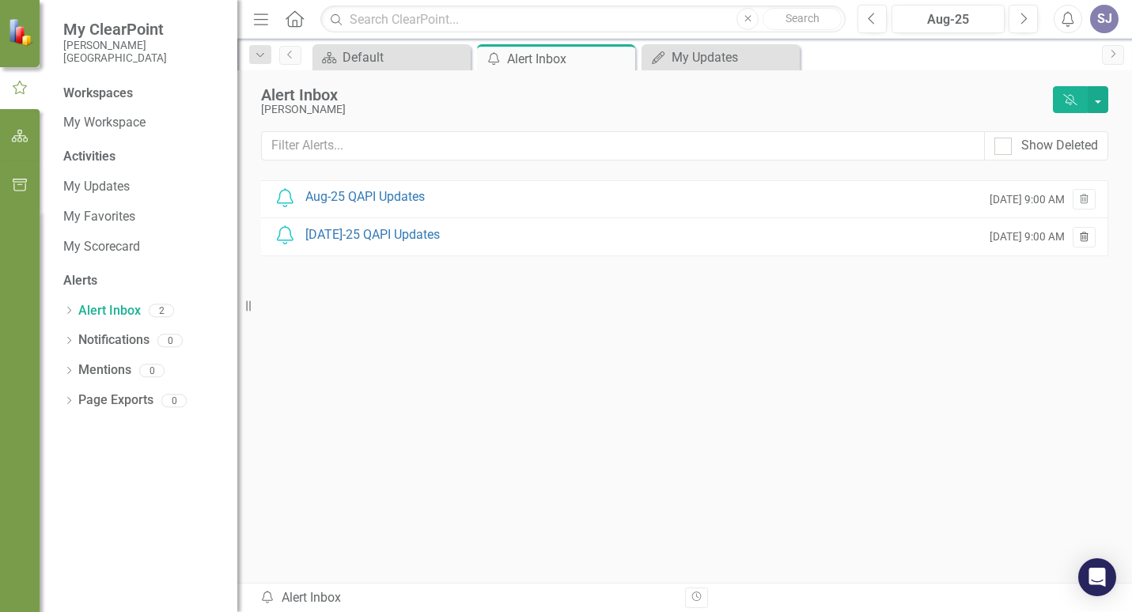
click at [1084, 237] on icon "Trash" at bounding box center [1084, 237] width 12 height 9
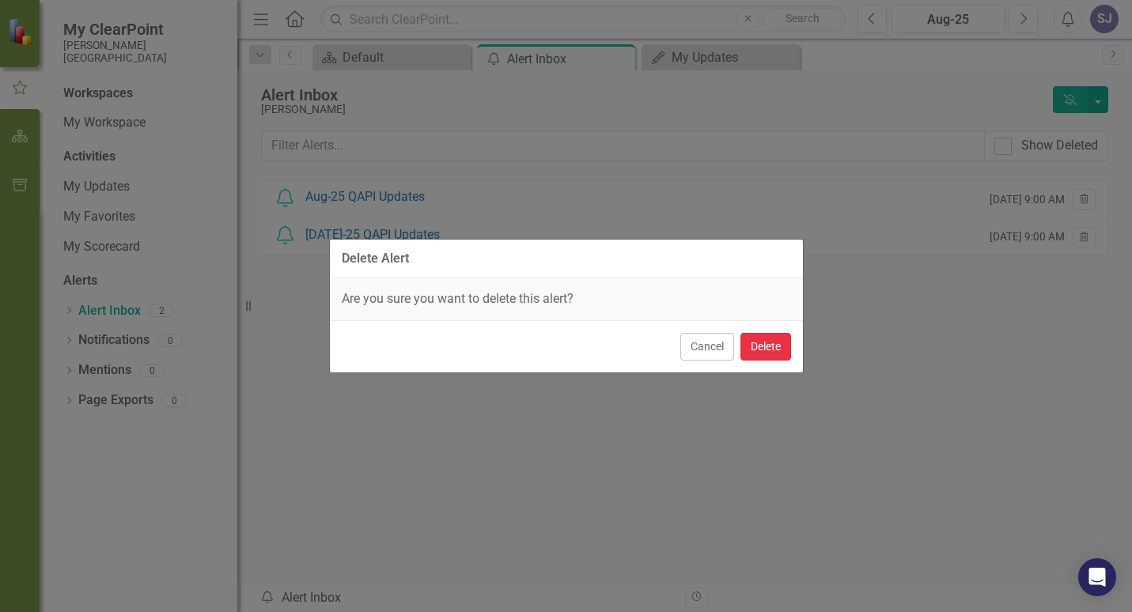
click at [772, 341] on button "Delete" at bounding box center [765, 347] width 51 height 28
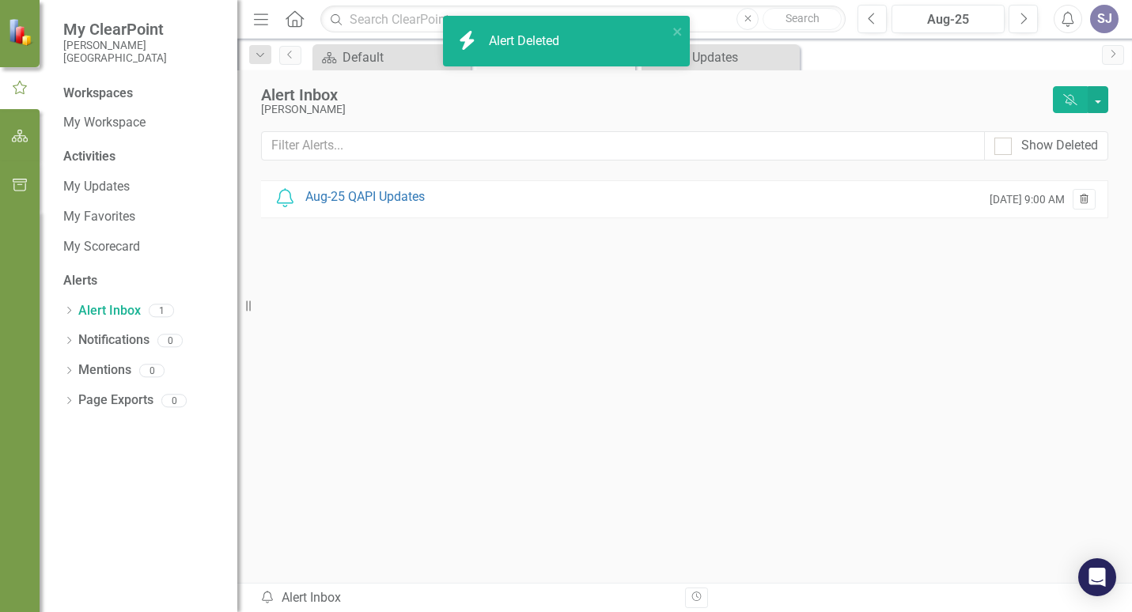
click at [1087, 197] on icon "Trash" at bounding box center [1084, 199] width 12 height 9
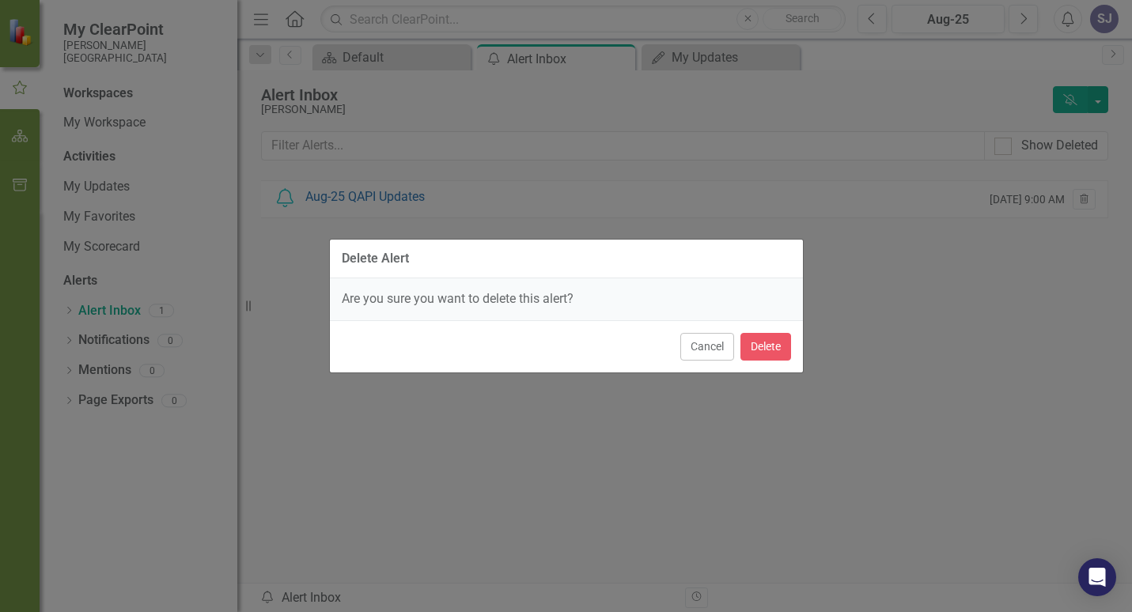
drag, startPoint x: 670, startPoint y: 347, endPoint x: 670, endPoint y: 357, distance: 9.5
click at [670, 356] on div "Cancel Delete" at bounding box center [566, 346] width 473 height 52
click at [689, 351] on button "Cancel" at bounding box center [707, 347] width 54 height 28
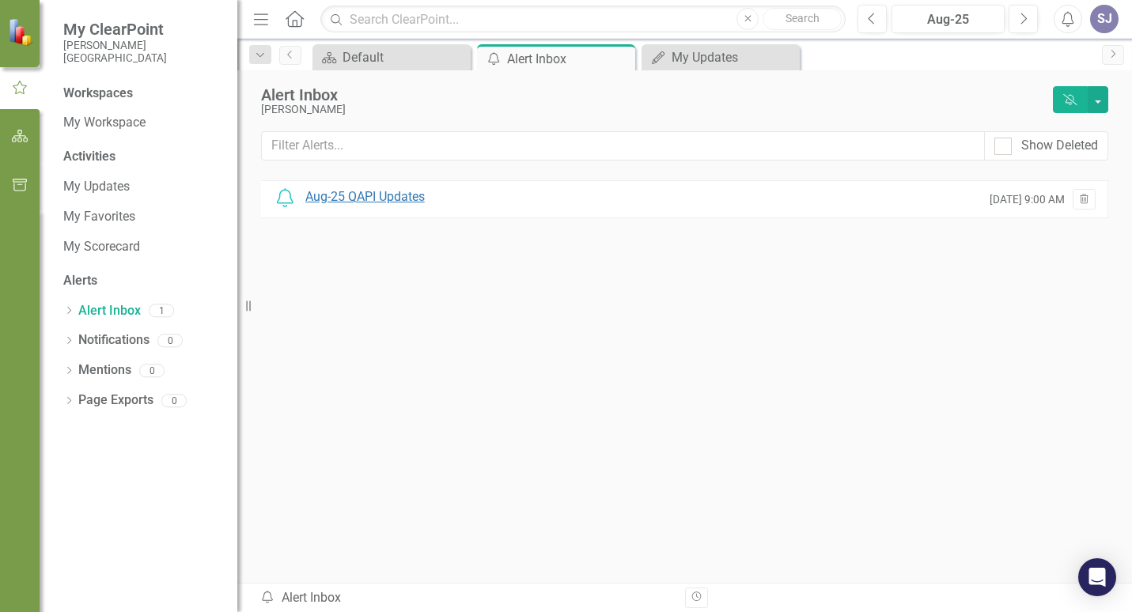
click at [352, 197] on div "Aug-25 QAPI Updates" at bounding box center [364, 197] width 119 height 18
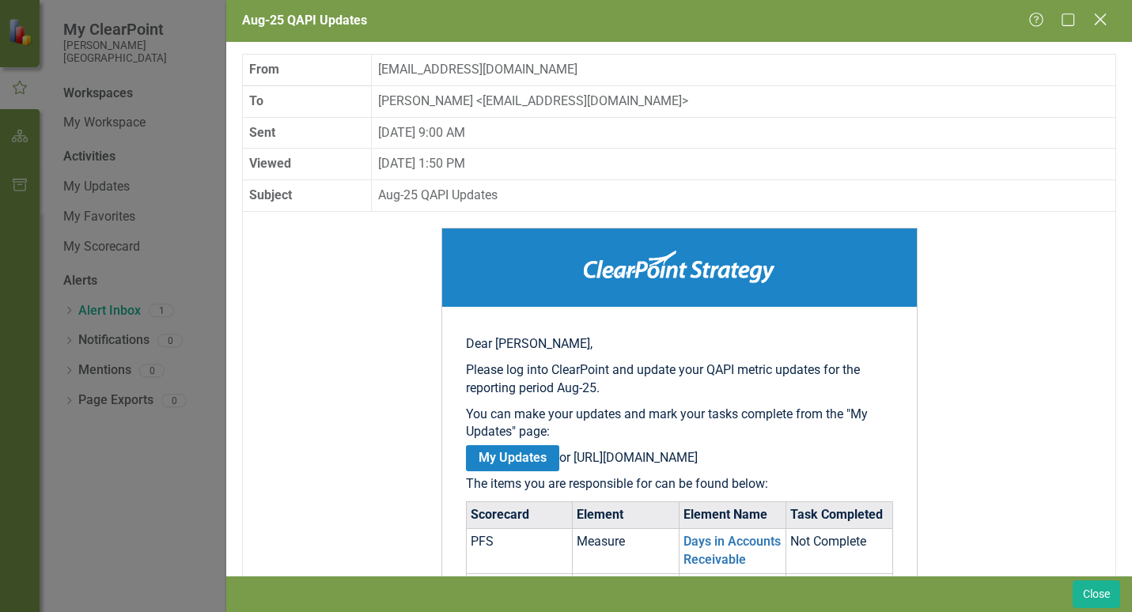
click at [1099, 19] on icon at bounding box center [1100, 19] width 12 height 12
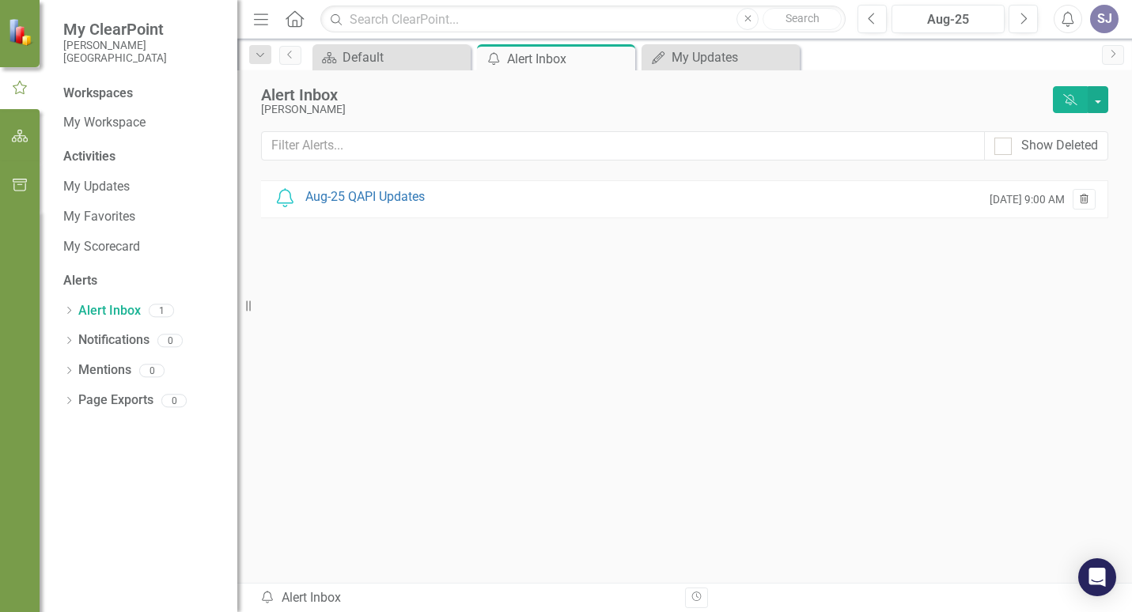
click at [1085, 198] on icon "Trash" at bounding box center [1084, 199] width 12 height 9
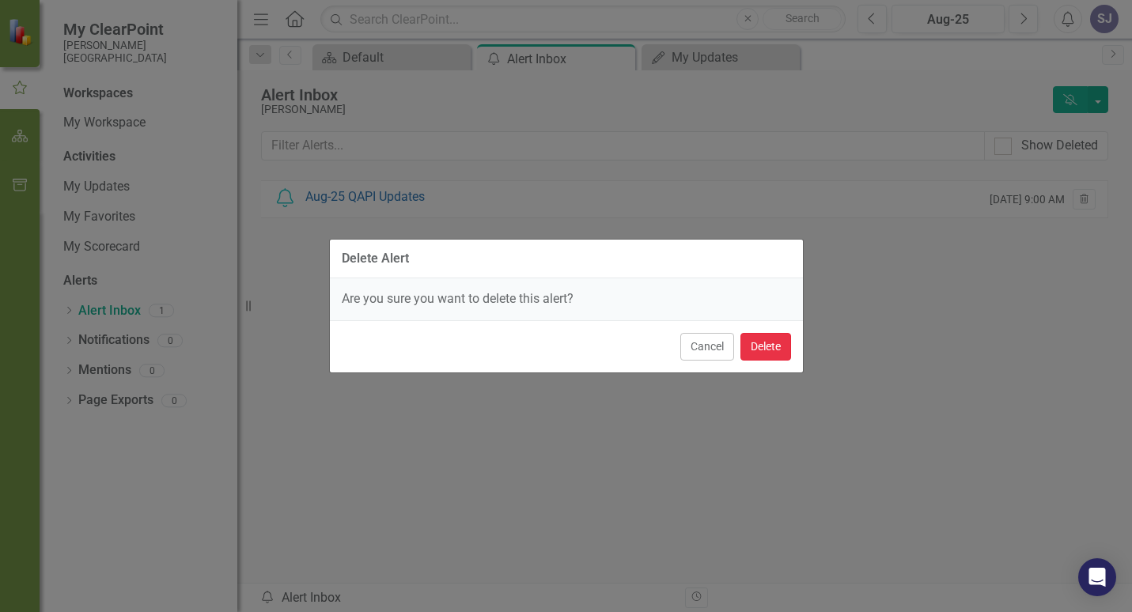
click at [770, 349] on button "Delete" at bounding box center [765, 347] width 51 height 28
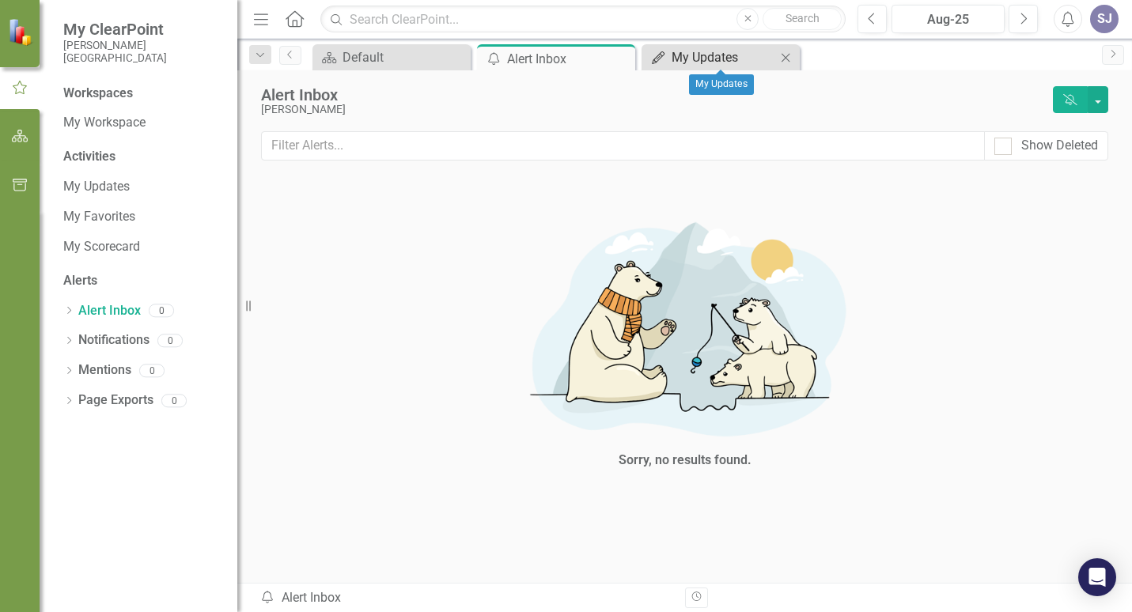
click at [698, 57] on div "My Updates" at bounding box center [723, 57] width 104 height 20
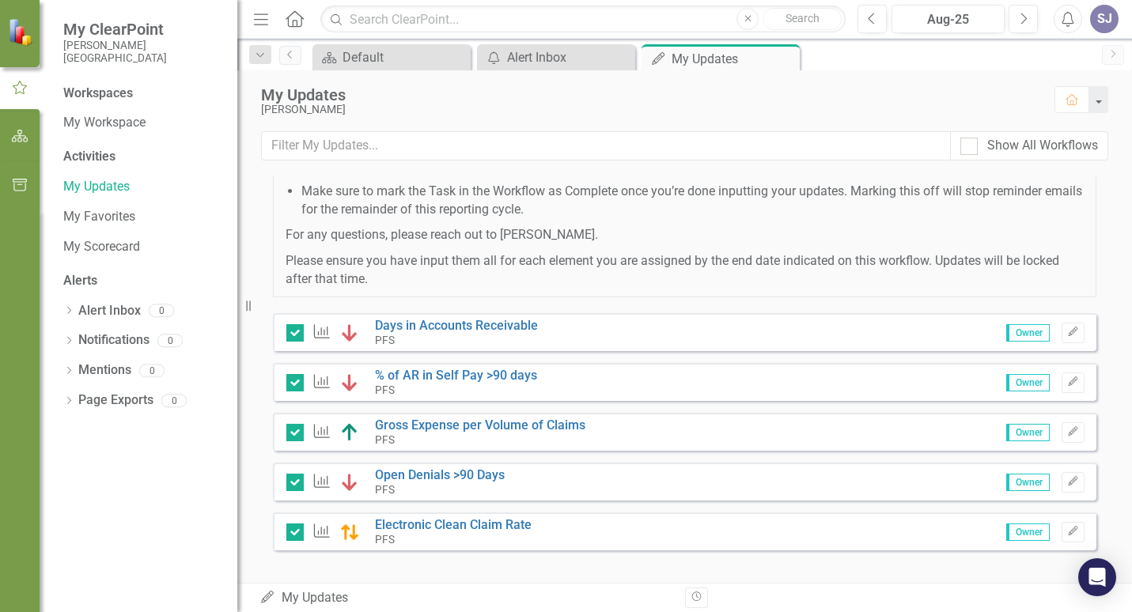
scroll to position [311, 0]
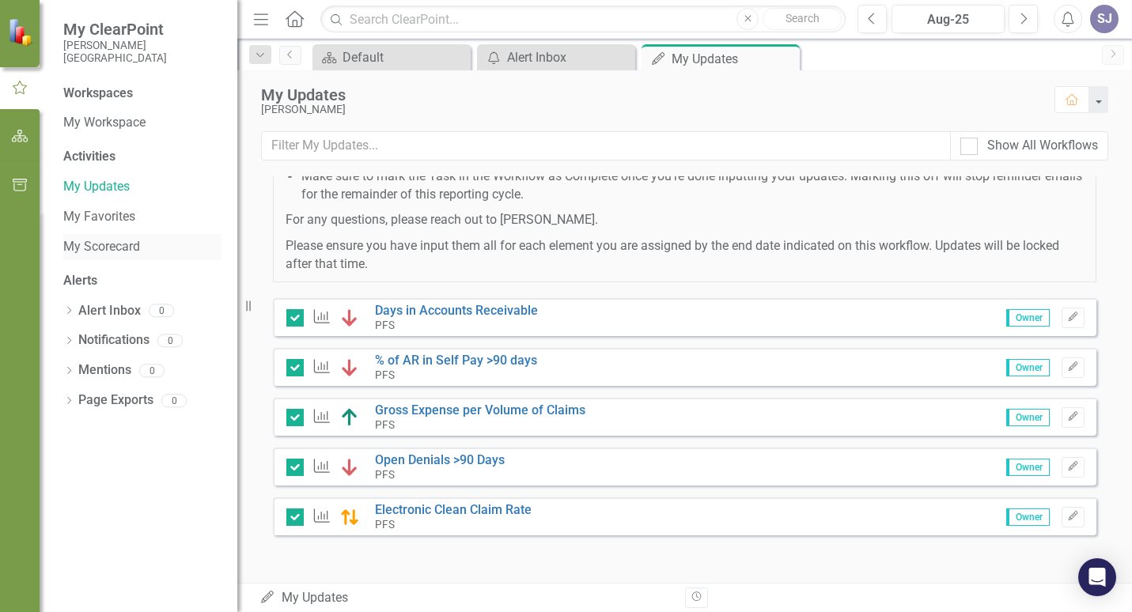
click at [101, 250] on link "My Scorecard" at bounding box center [142, 247] width 158 height 18
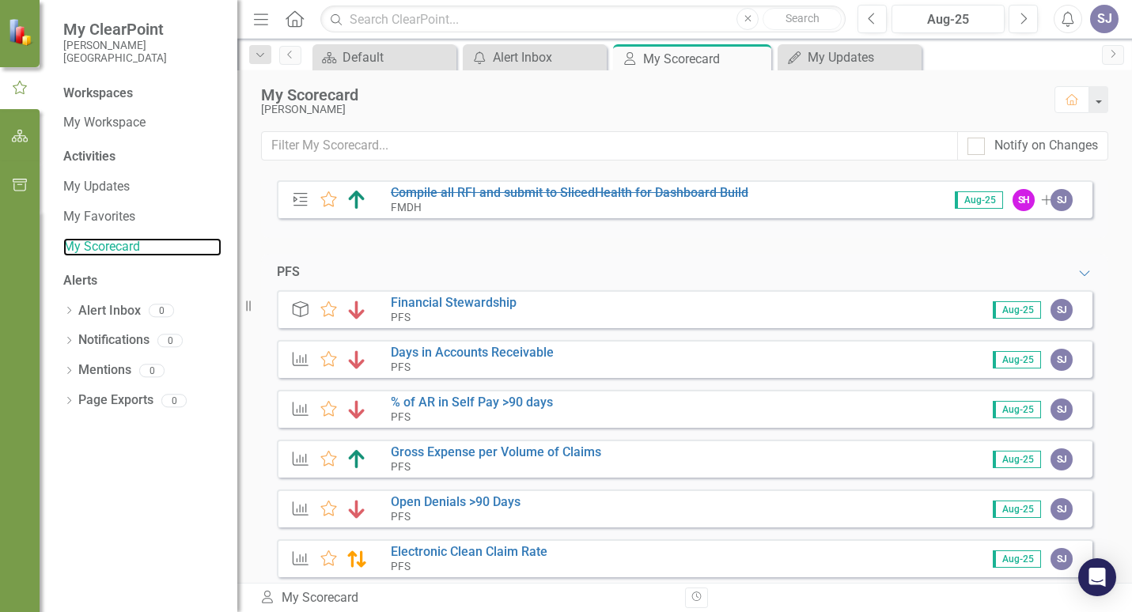
scroll to position [66, 0]
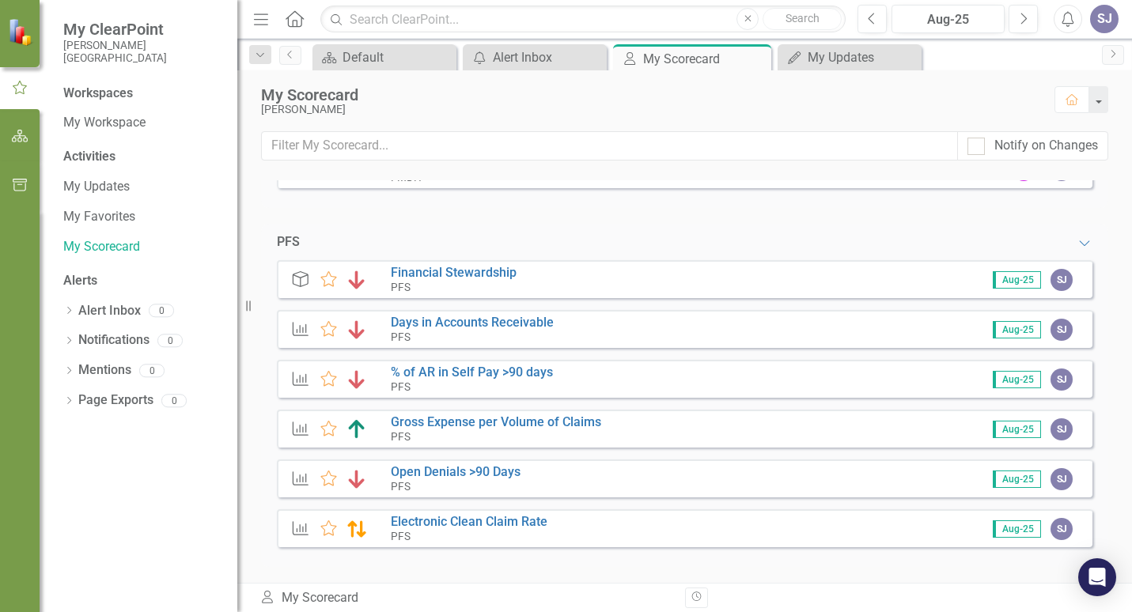
click at [88, 48] on small "[PERSON_NAME][GEOGRAPHIC_DATA]" at bounding box center [142, 52] width 158 height 26
click at [21, 135] on icon "button" at bounding box center [20, 136] width 17 height 13
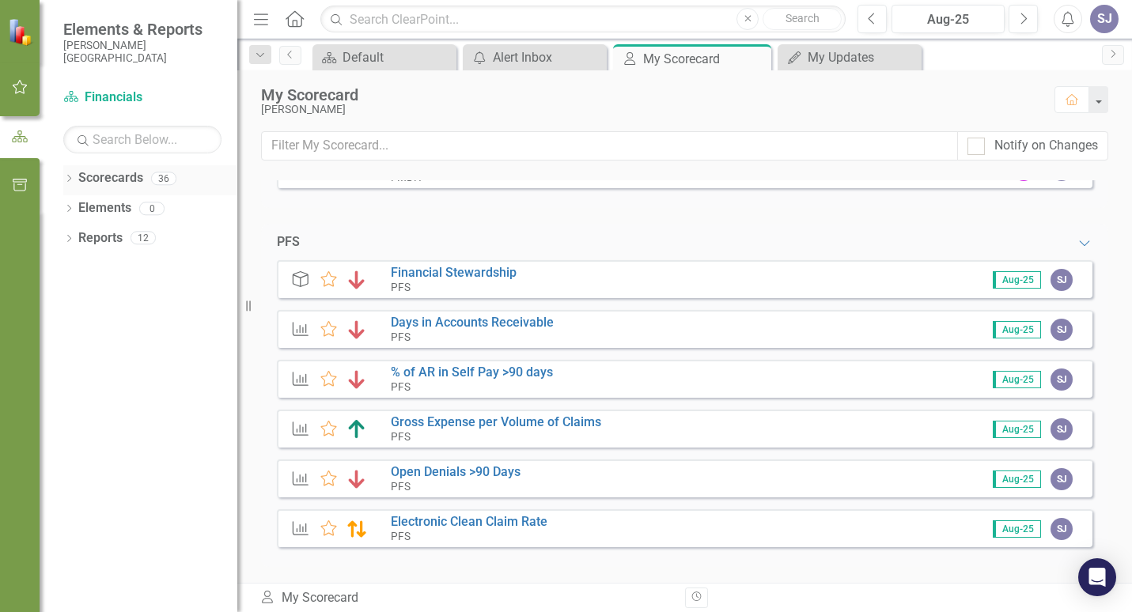
click at [108, 179] on link "Scorecards" at bounding box center [110, 178] width 65 height 18
click at [165, 175] on div "36" at bounding box center [163, 178] width 25 height 13
click at [69, 179] on icon "Dropdown" at bounding box center [68, 180] width 11 height 9
click at [79, 236] on icon "Dropdown" at bounding box center [77, 236] width 12 height 9
click at [111, 357] on link "CFO" at bounding box center [170, 358] width 134 height 18
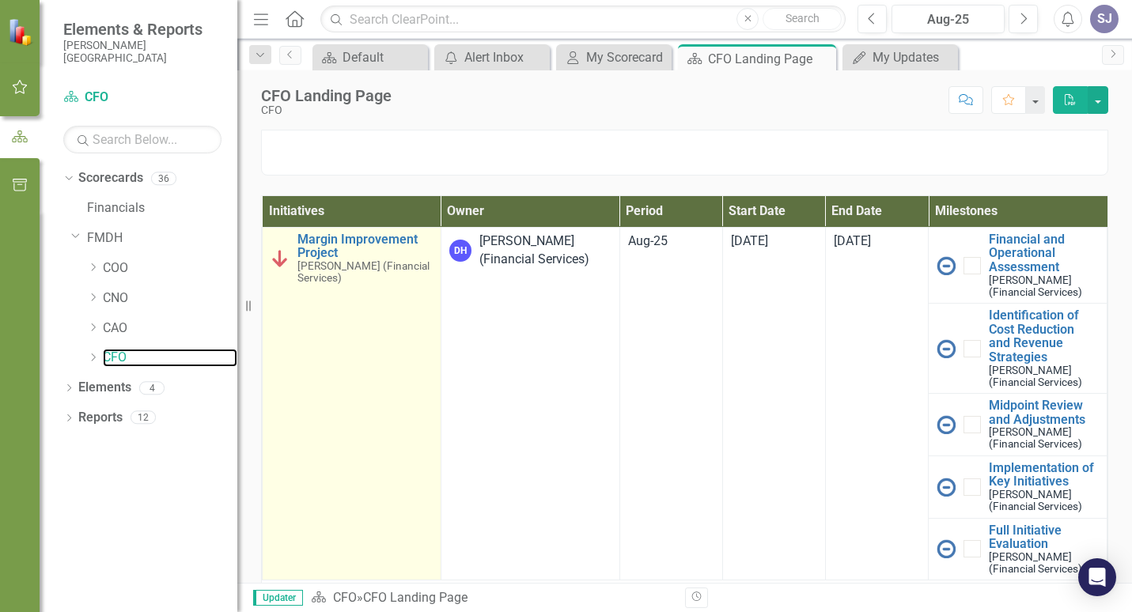
scroll to position [54, 0]
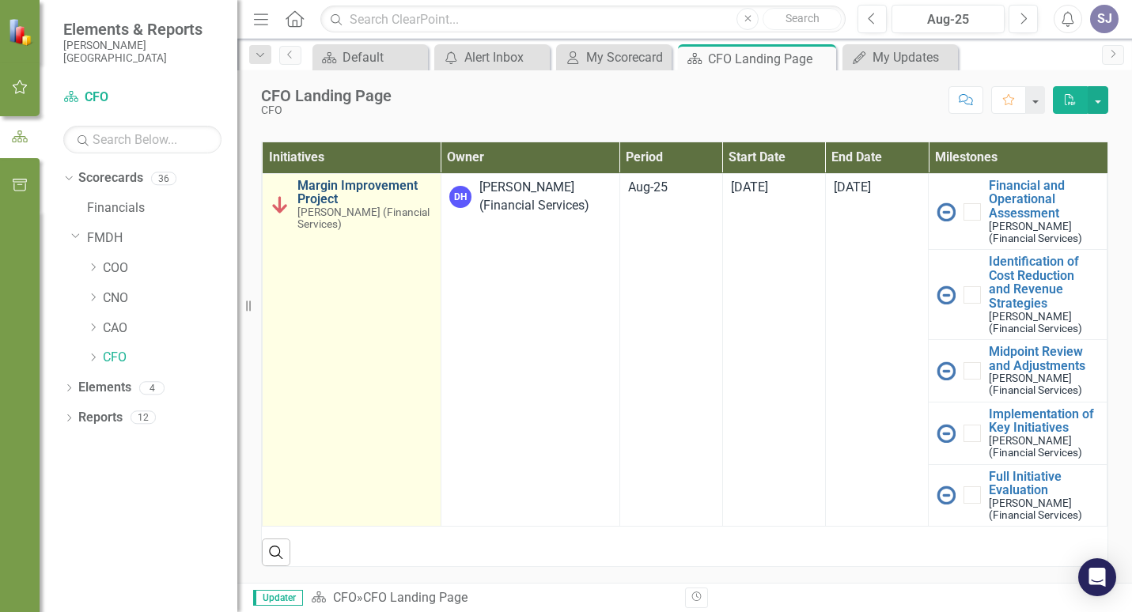
click at [312, 186] on link "Margin Improvement Project" at bounding box center [364, 193] width 135 height 28
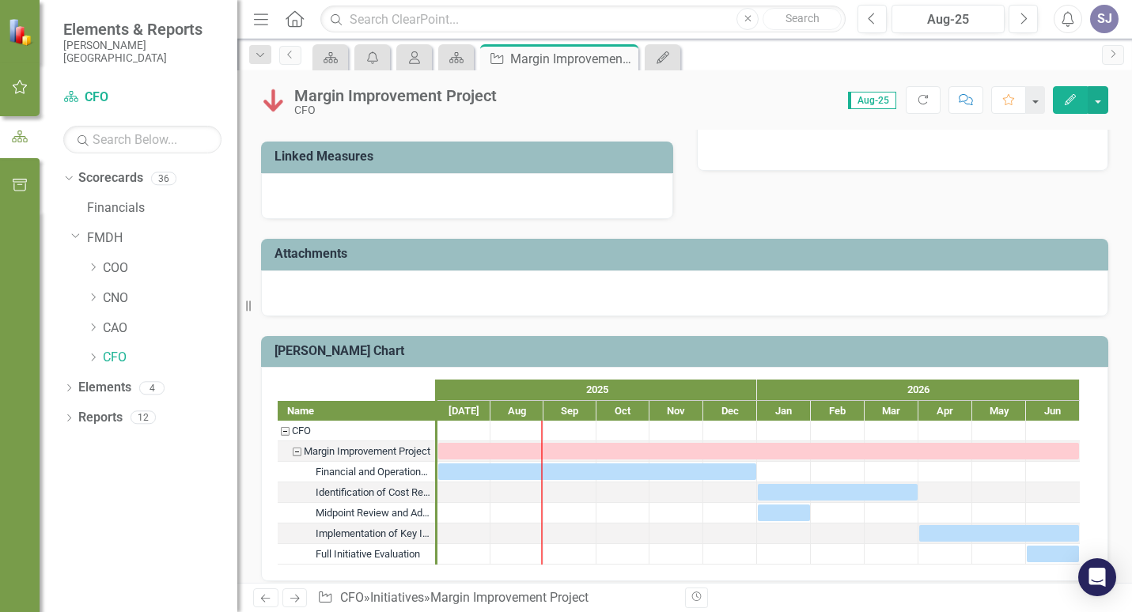
scroll to position [681, 0]
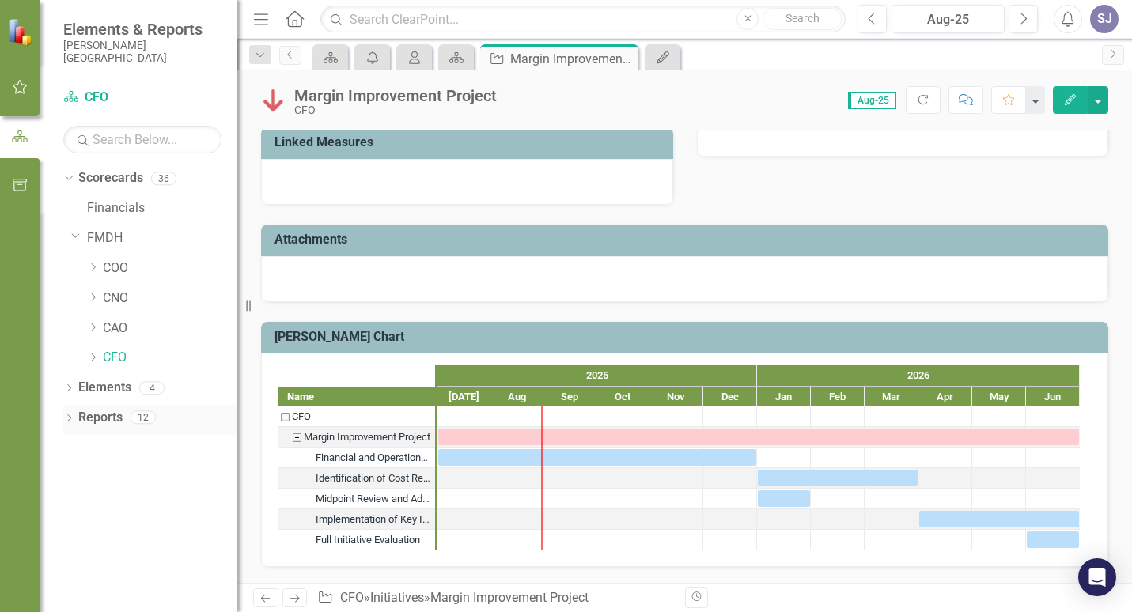
click at [144, 421] on div "12" at bounding box center [142, 417] width 25 height 13
click at [140, 418] on div "12" at bounding box center [142, 417] width 25 height 13
click at [94, 266] on icon at bounding box center [94, 267] width 4 height 8
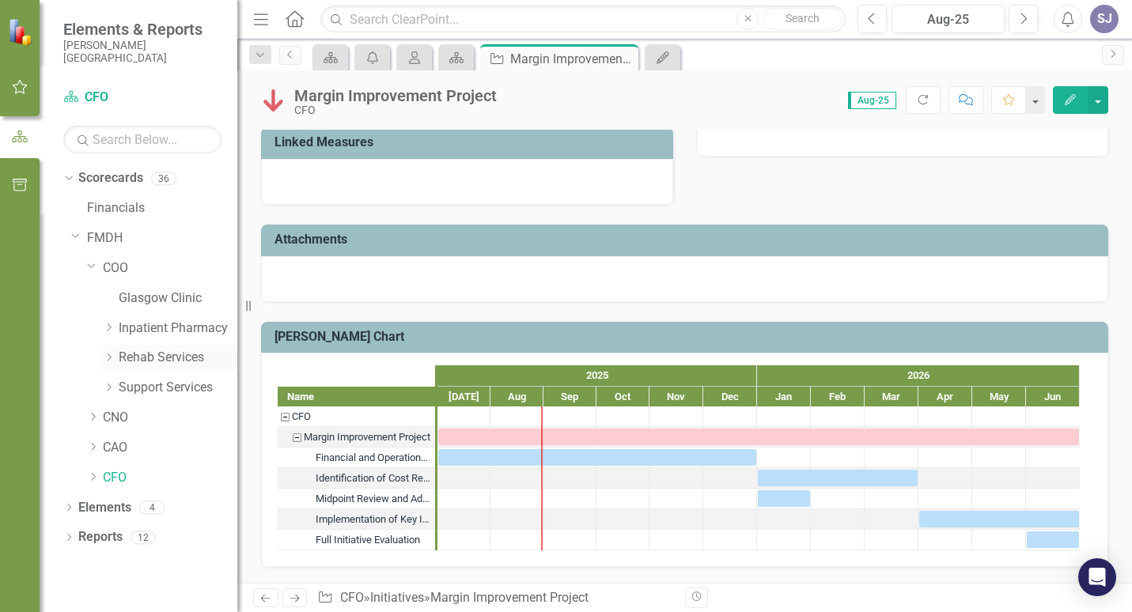
click at [130, 359] on link "Rehab Services" at bounding box center [178, 358] width 119 height 18
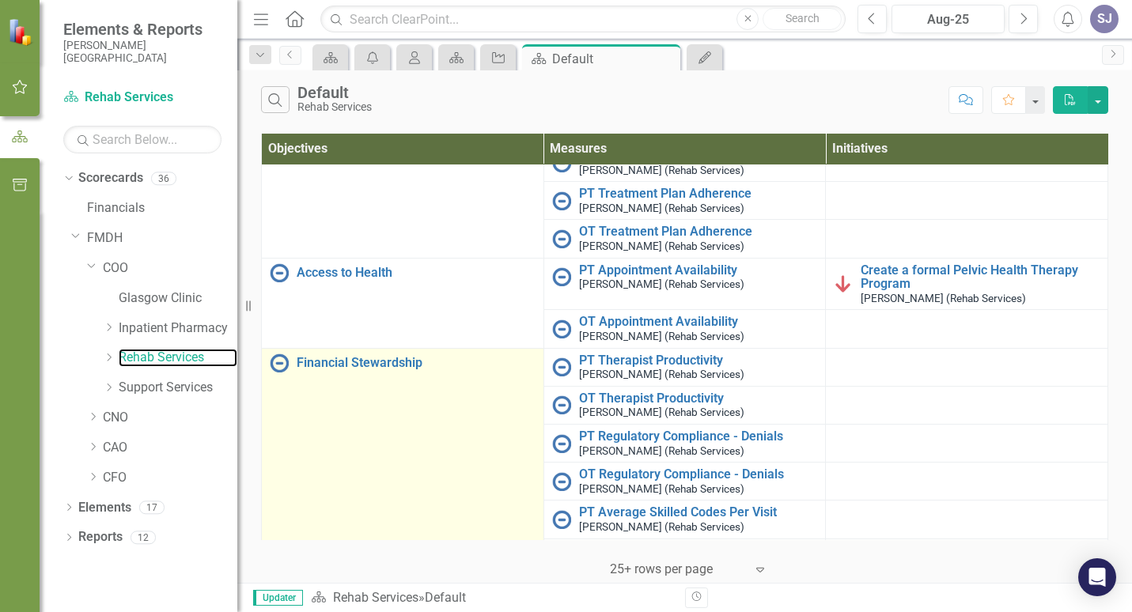
scroll to position [29, 0]
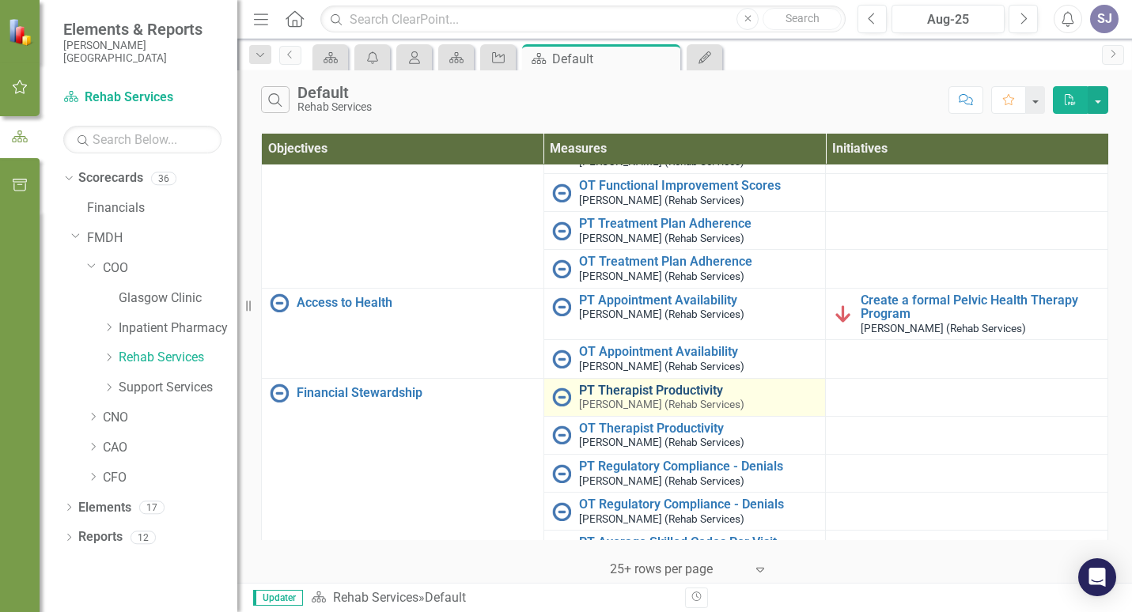
click at [619, 395] on link "PT Therapist Productivity" at bounding box center [698, 390] width 239 height 14
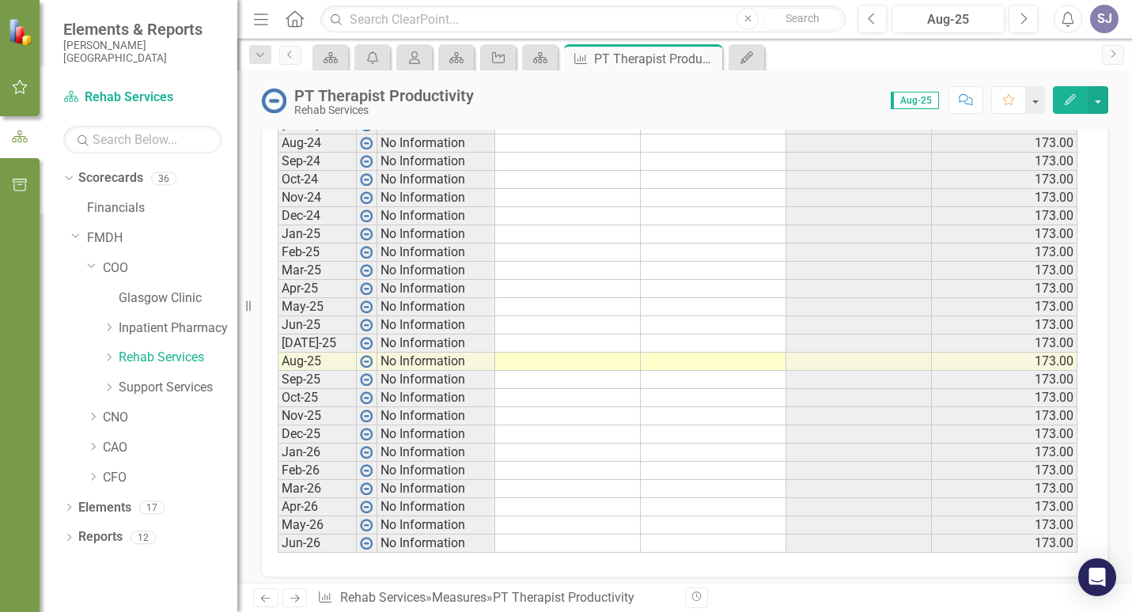
scroll to position [723, 0]
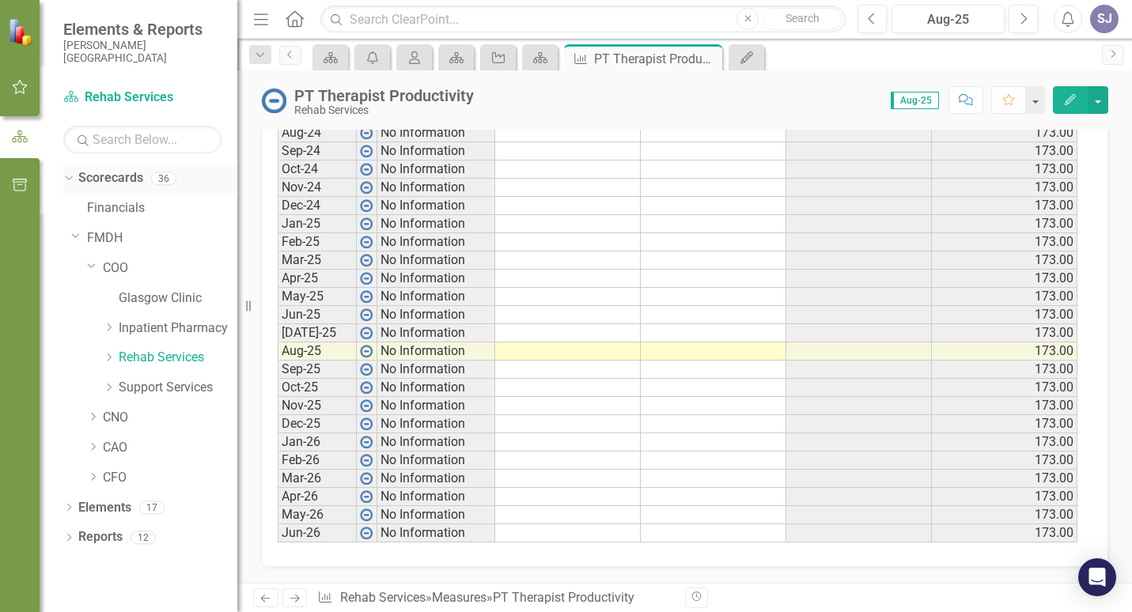
click at [161, 179] on div "36" at bounding box center [163, 178] width 25 height 13
click at [102, 209] on link "Financials" at bounding box center [162, 208] width 150 height 18
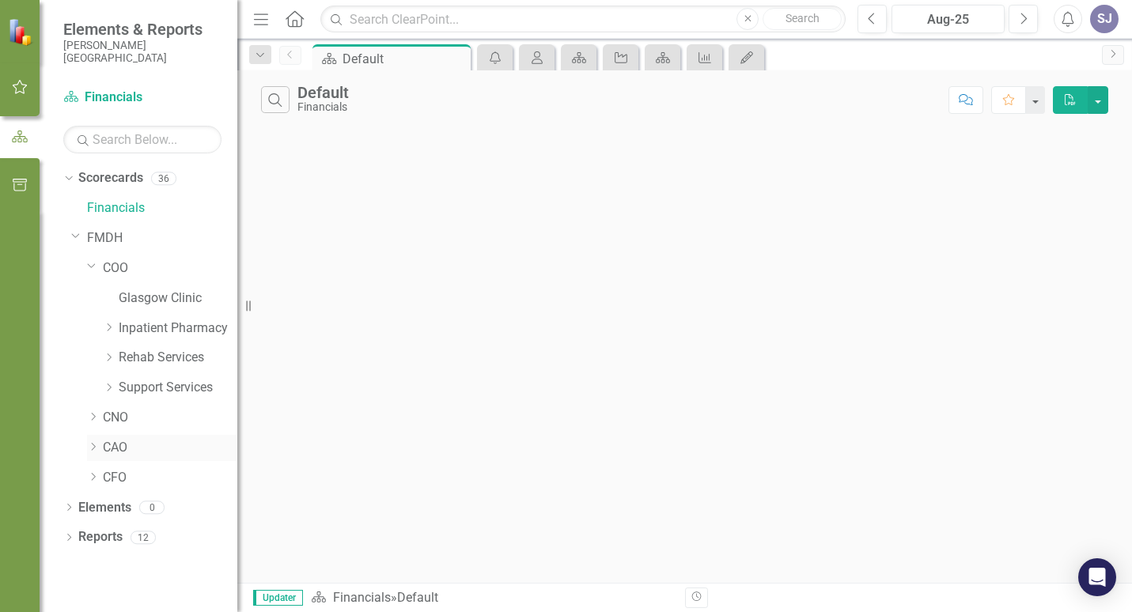
click at [111, 451] on link "CAO" at bounding box center [170, 448] width 134 height 18
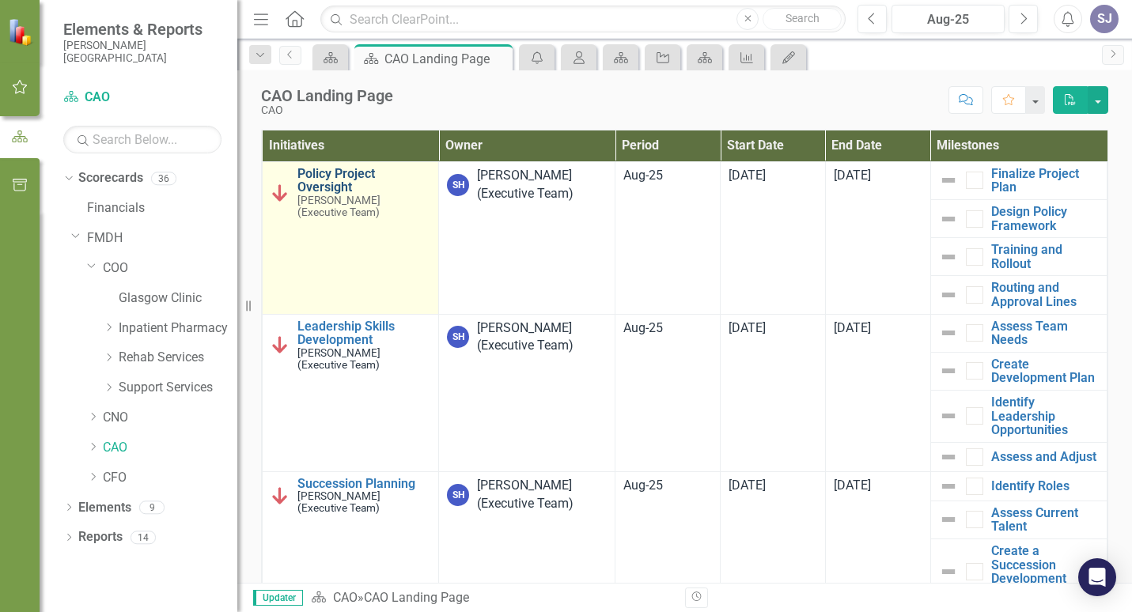
click at [343, 177] on link "Policy Project Oversight" at bounding box center [363, 181] width 133 height 28
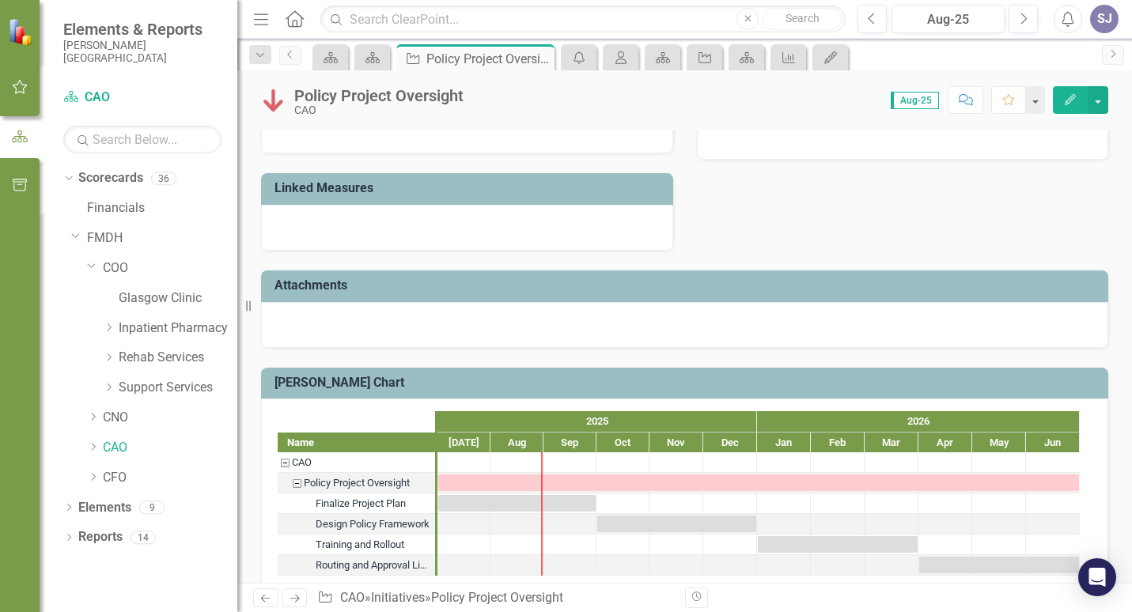
scroll to position [660, 0]
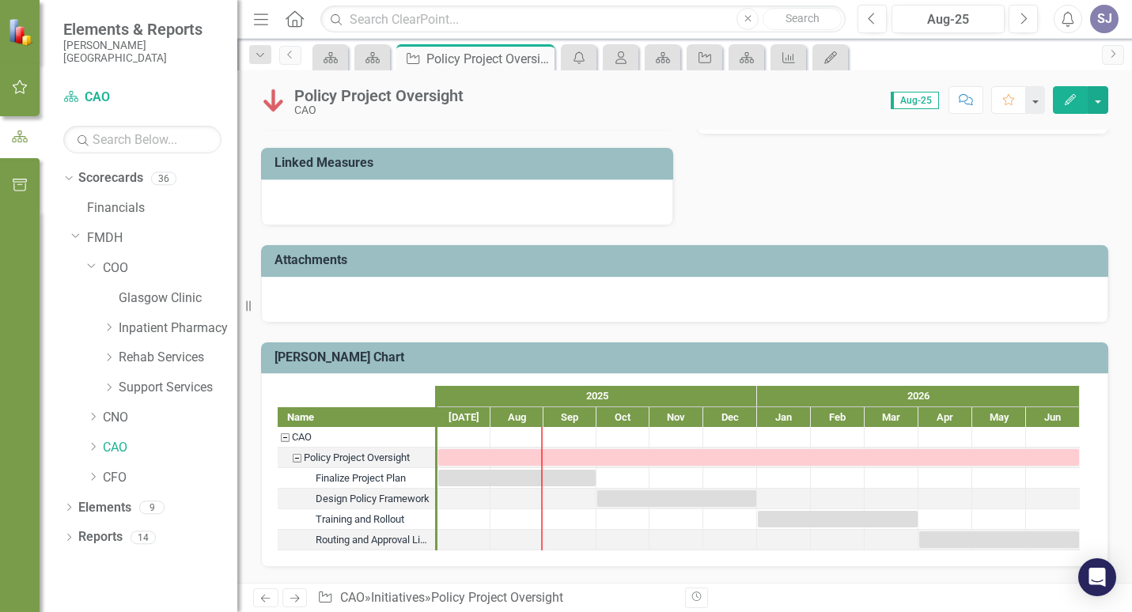
click at [294, 598] on icon "Next" at bounding box center [294, 598] width 13 height 10
